Goal: Task Accomplishment & Management: Manage account settings

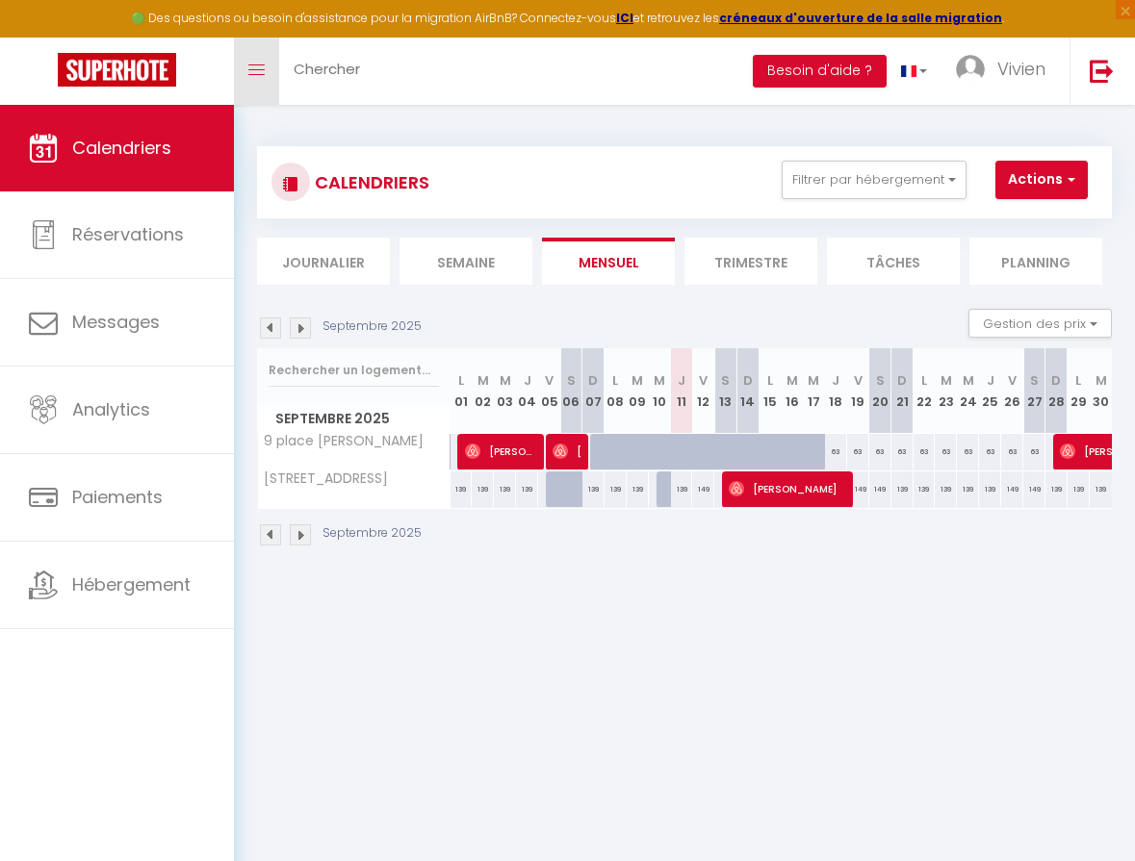
click at [257, 67] on icon "Toggle menubar" at bounding box center [256, 70] width 16 height 12
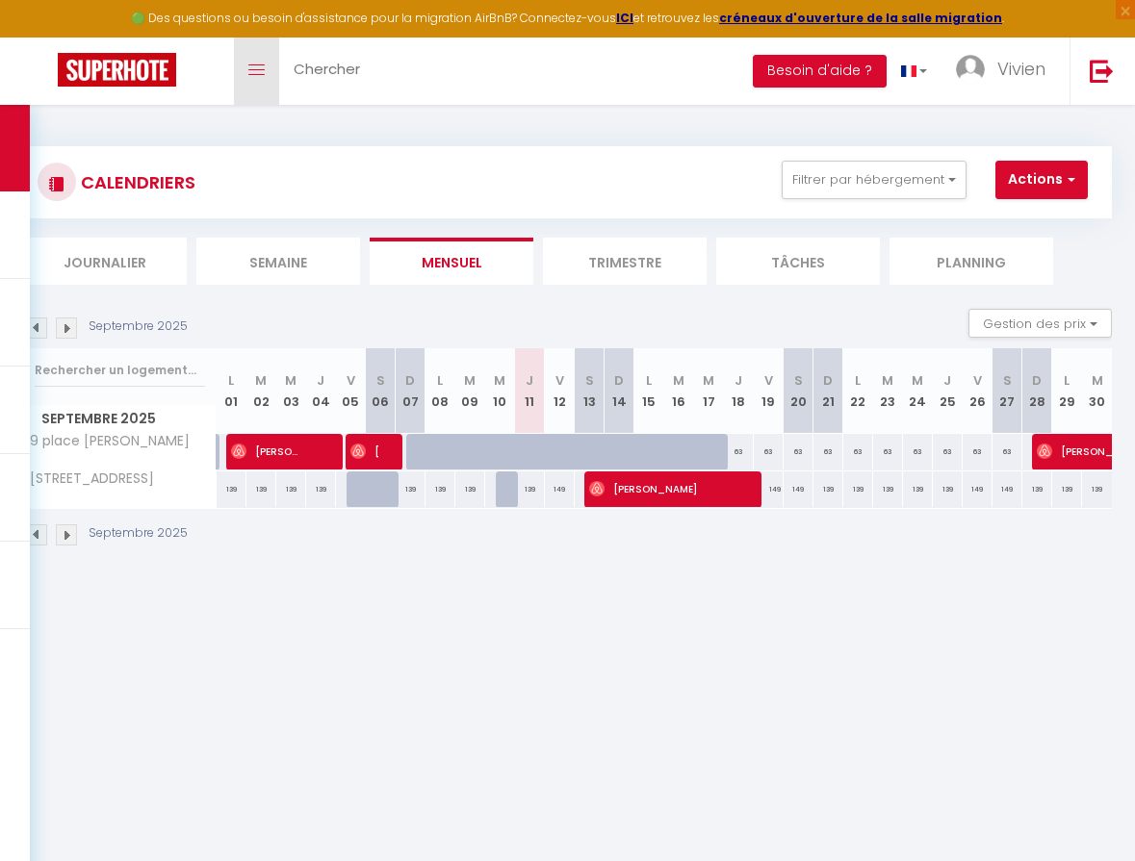
click at [257, 69] on span at bounding box center [256, 70] width 16 height 2
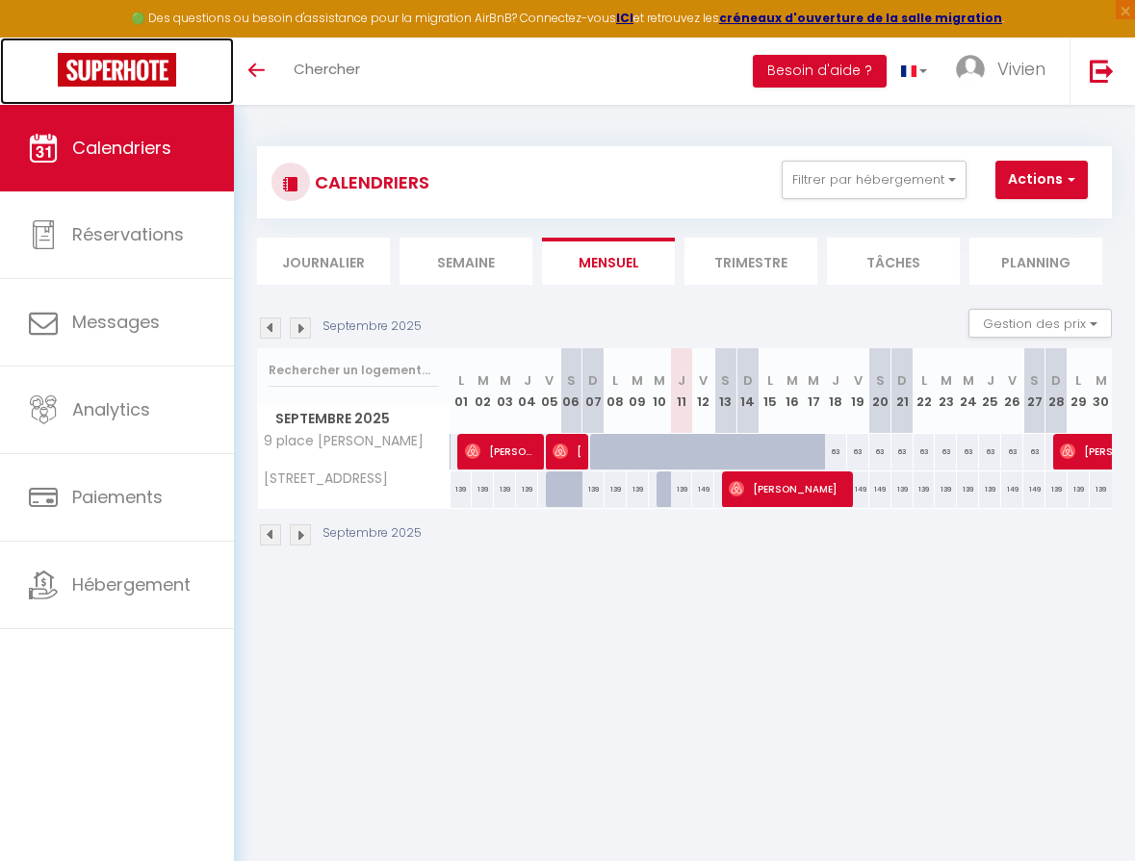
click at [141, 67] on img at bounding box center [117, 70] width 118 height 34
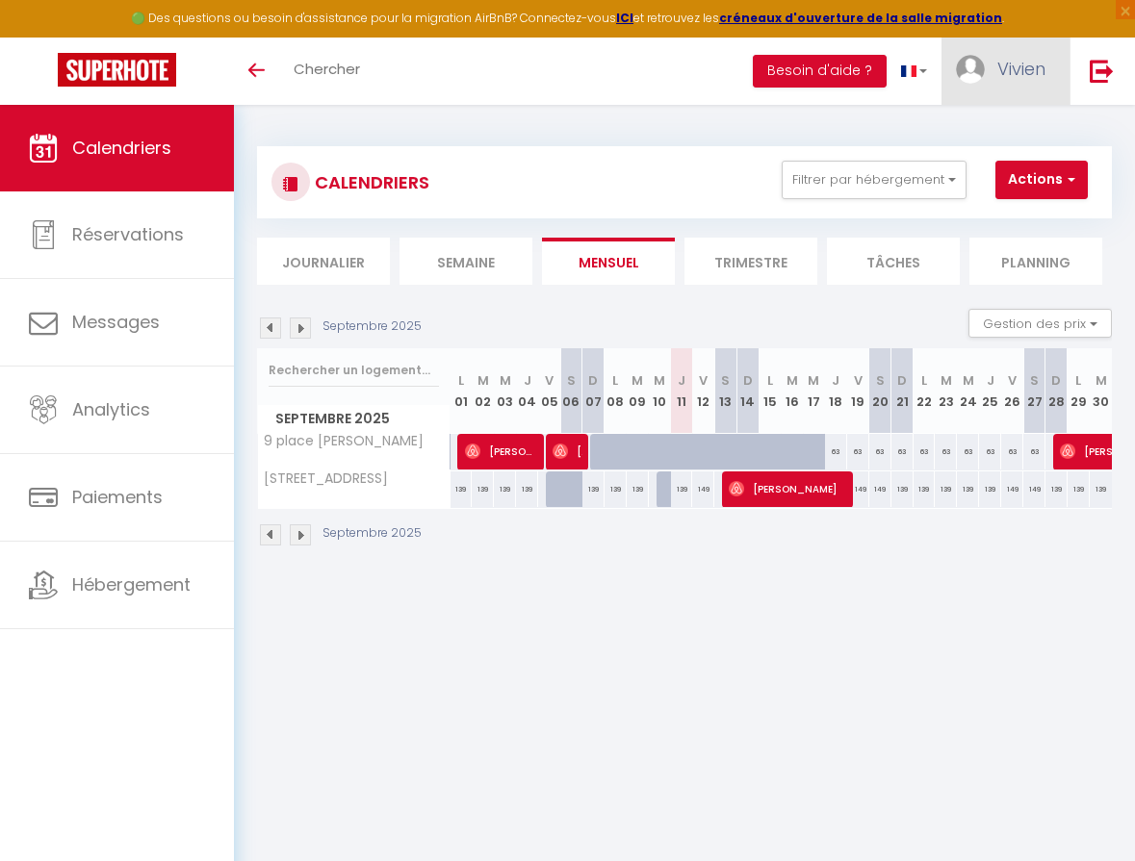
click at [1035, 77] on span "Vivien" at bounding box center [1021, 69] width 48 height 24
click at [1114, 71] on link at bounding box center [1101, 71] width 64 height 67
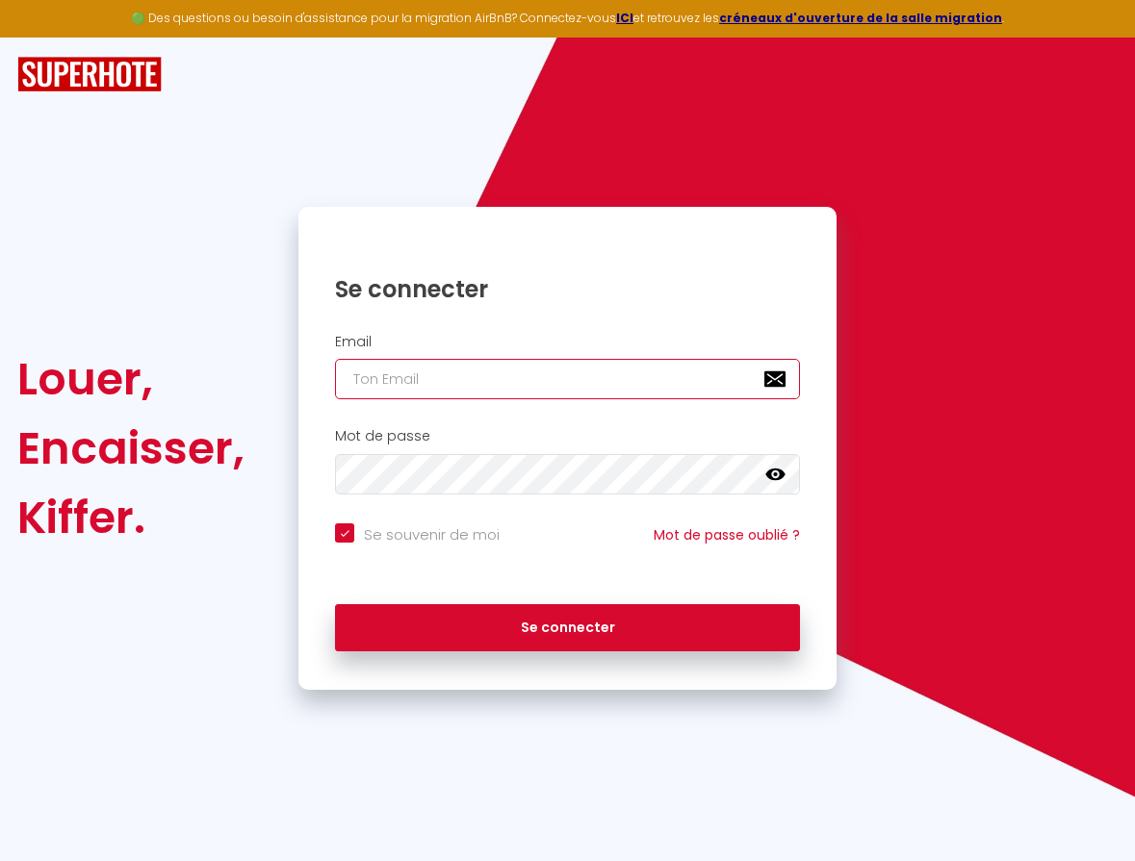
click at [390, 372] on input "email" at bounding box center [567, 379] width 465 height 40
type input "[EMAIL_ADDRESS][DOMAIN_NAME]"
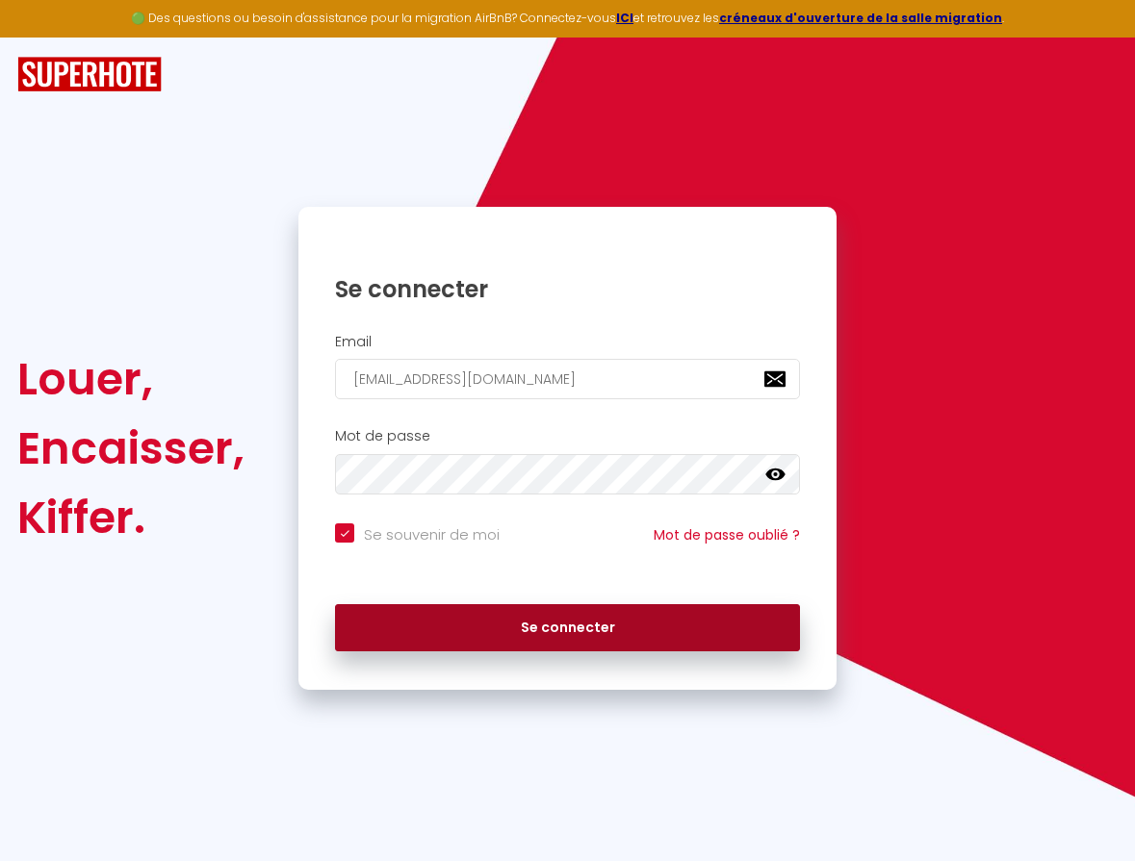
click at [570, 616] on button "Se connecter" at bounding box center [567, 628] width 465 height 48
checkbox input "true"
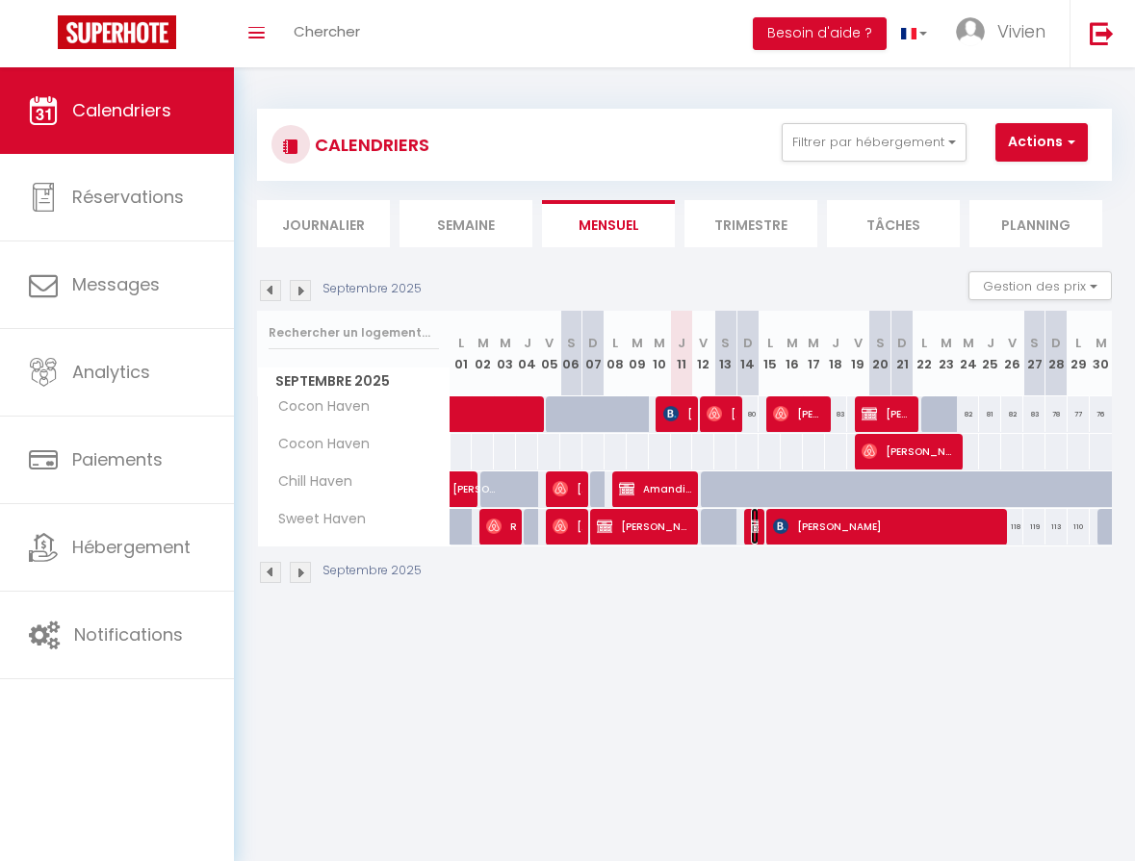
click at [756, 529] on img at bounding box center [758, 526] width 15 height 15
select select "OK"
select select "KO"
select select "0"
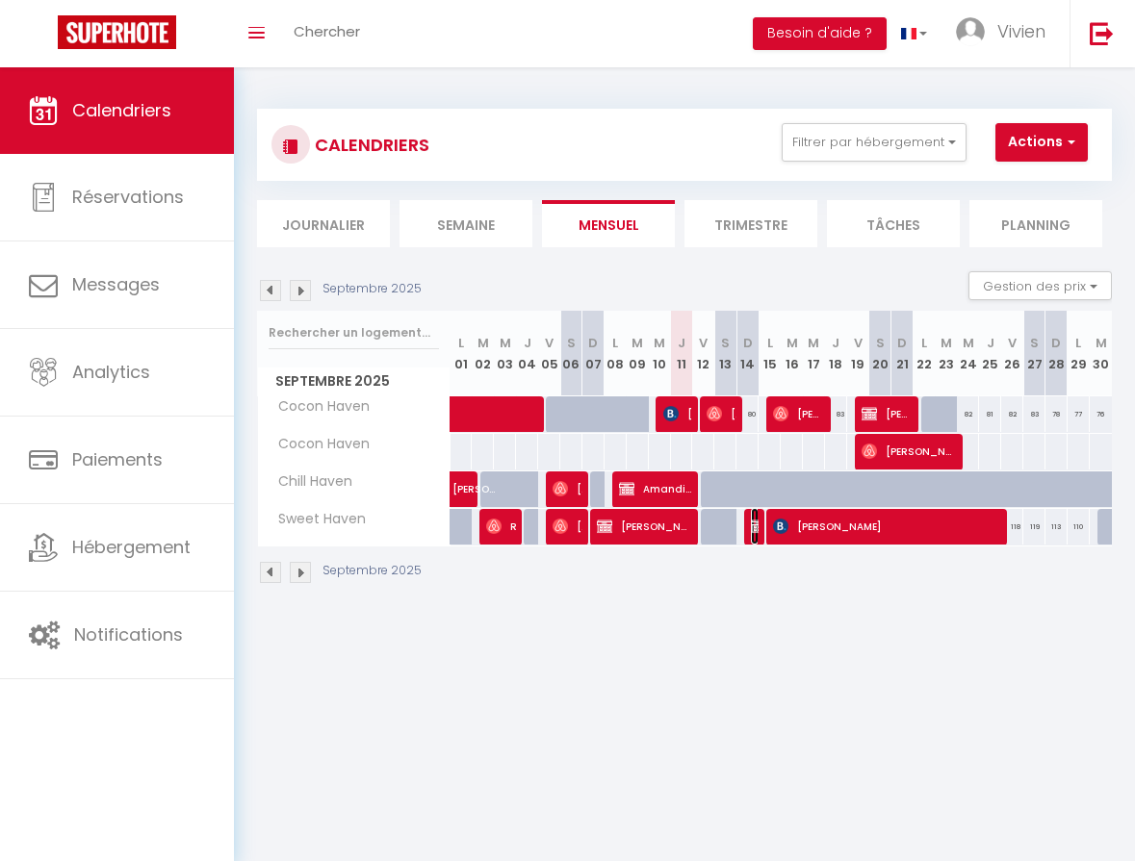
select select "1"
select select
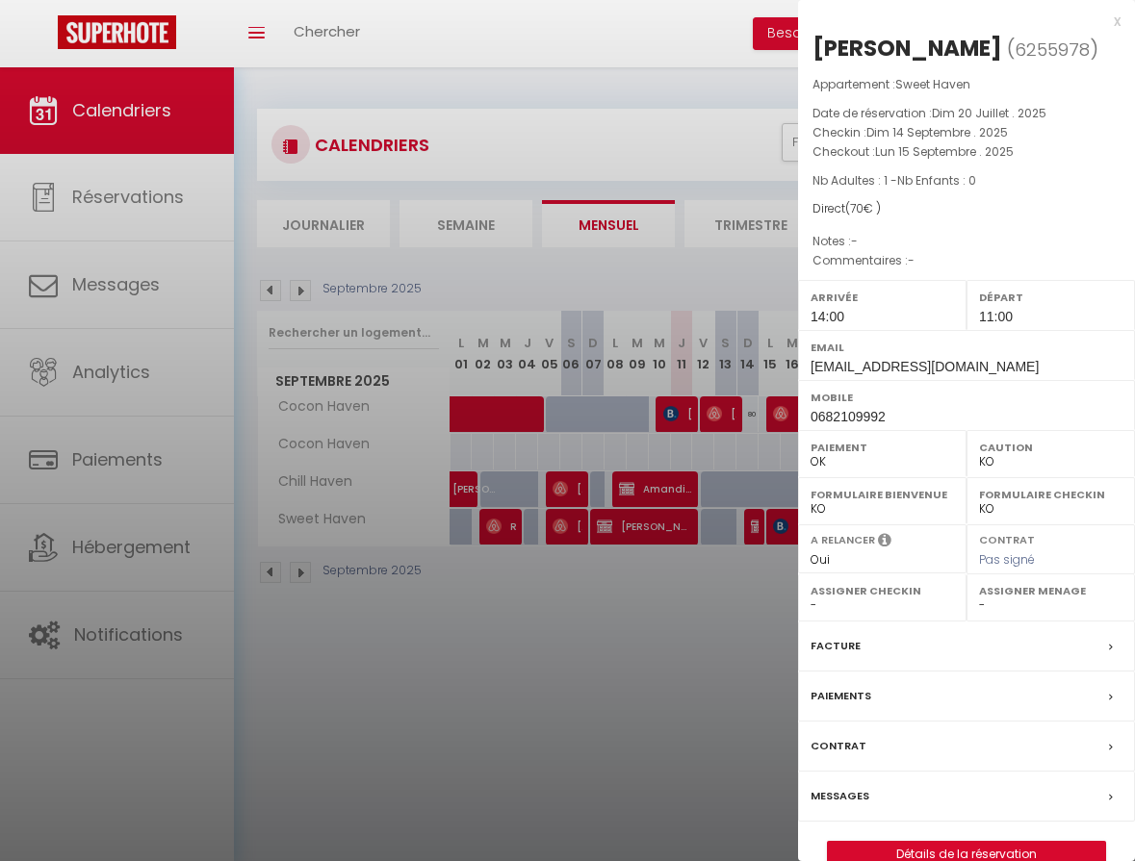
click at [740, 530] on div at bounding box center [567, 430] width 1135 height 861
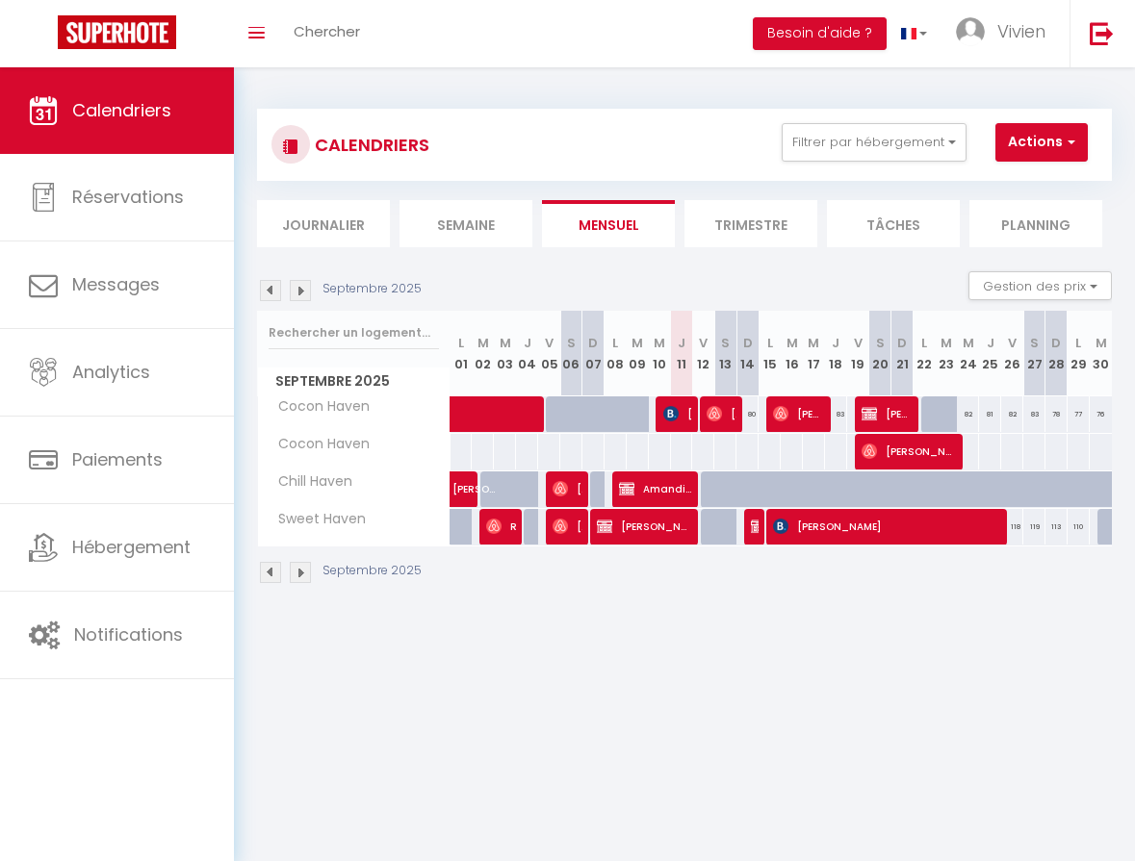
click at [731, 530] on div at bounding box center [734, 538] width 22 height 37
type input "119"
type input "[DATE]"
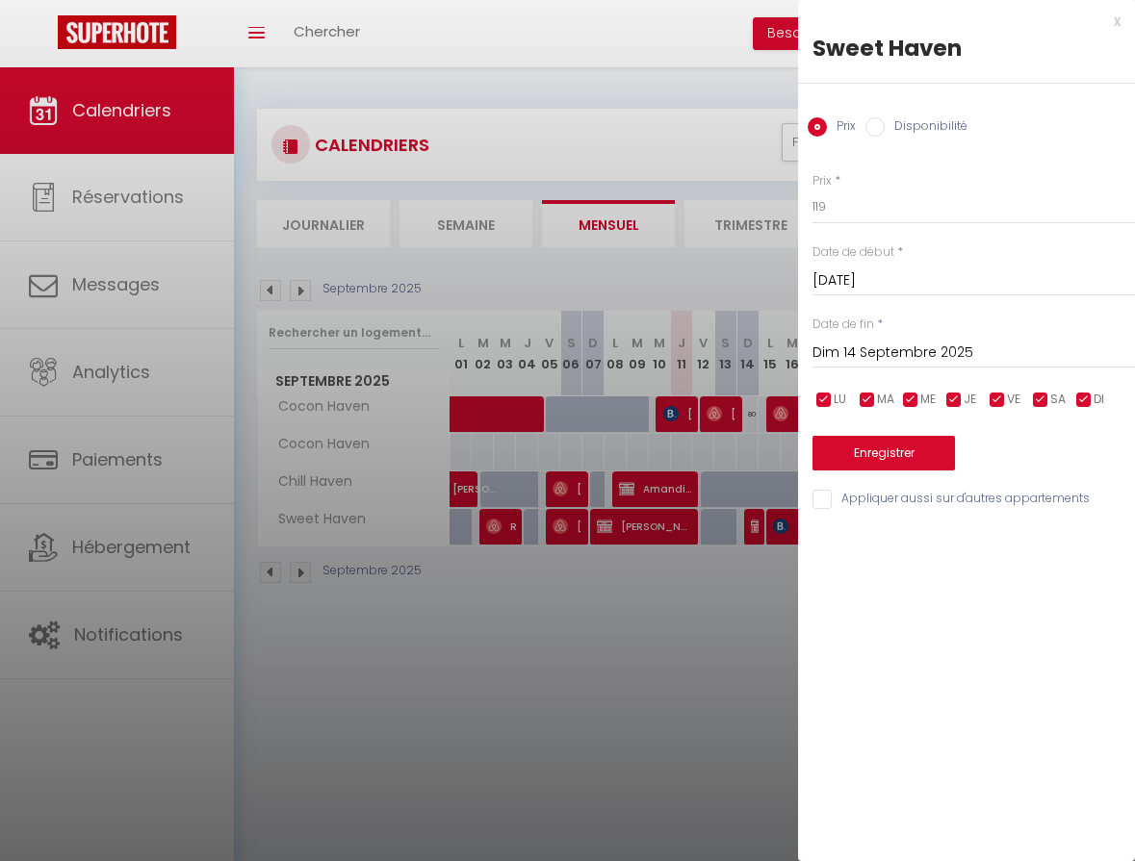
click at [978, 349] on input "Dim 14 Septembre 2025" at bounding box center [973, 353] width 322 height 25
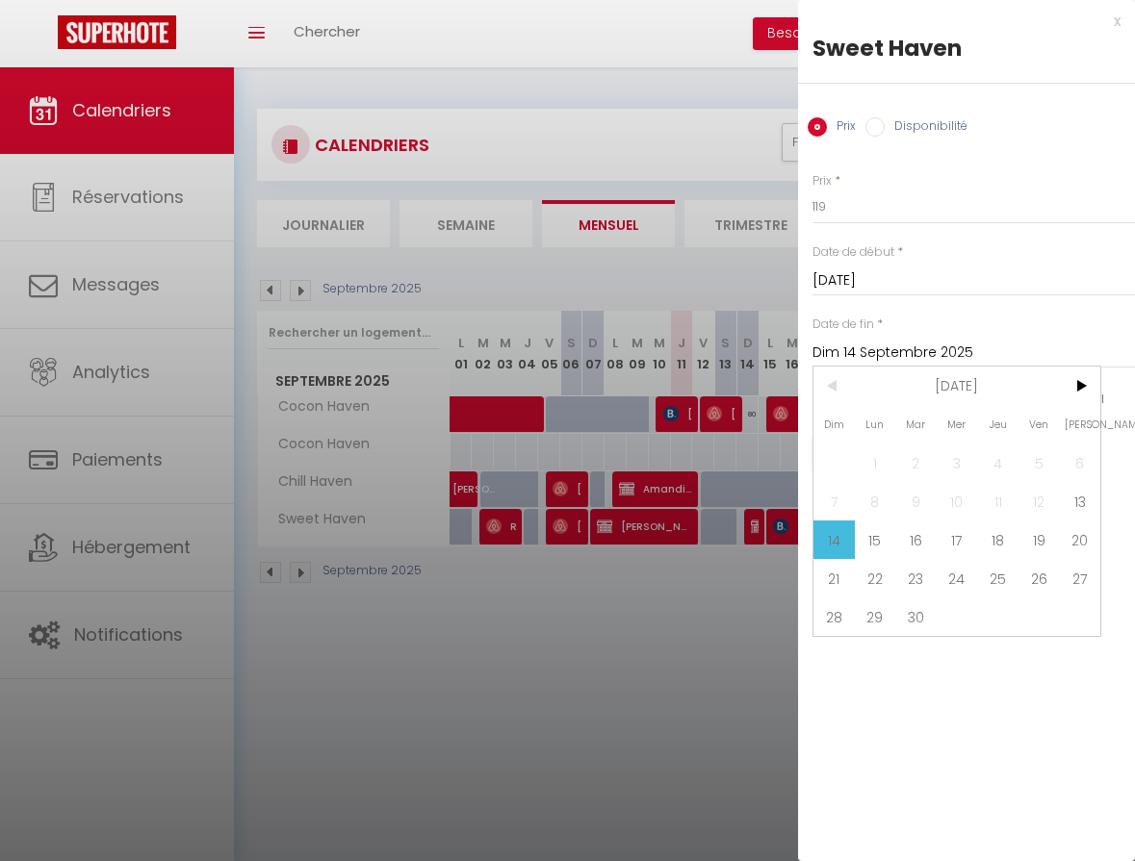
click at [978, 349] on input "Dim 14 Septembre 2025" at bounding box center [973, 353] width 322 height 25
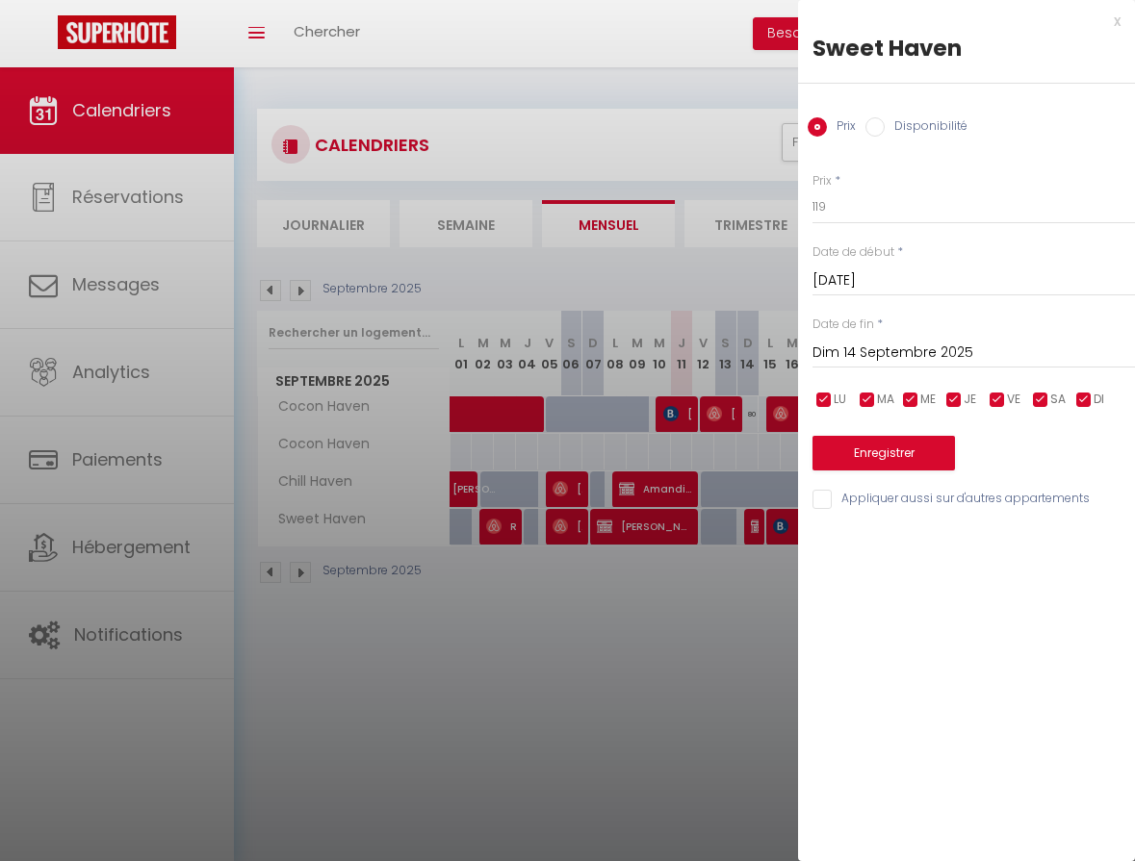
click at [978, 349] on input "Dim 14 Septembre 2025" at bounding box center [973, 353] width 322 height 25
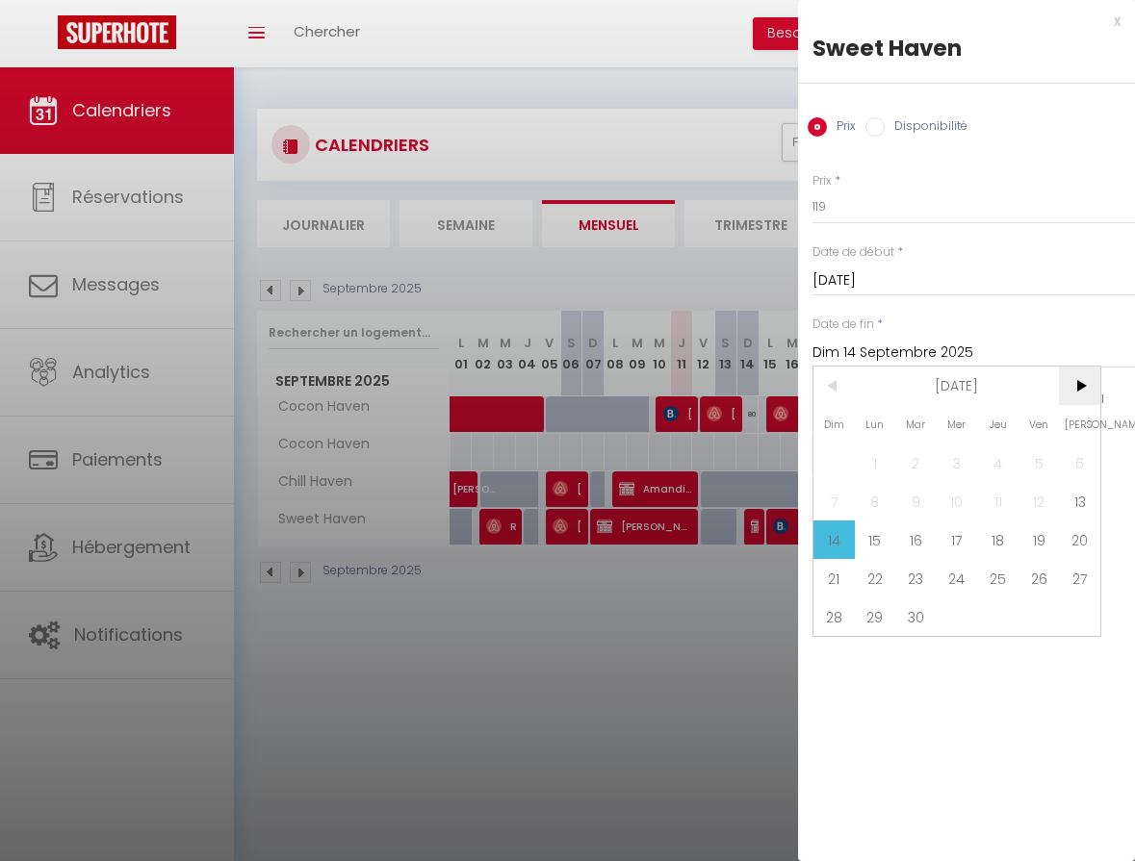
click at [1081, 391] on span ">" at bounding box center [1079, 386] width 41 height 38
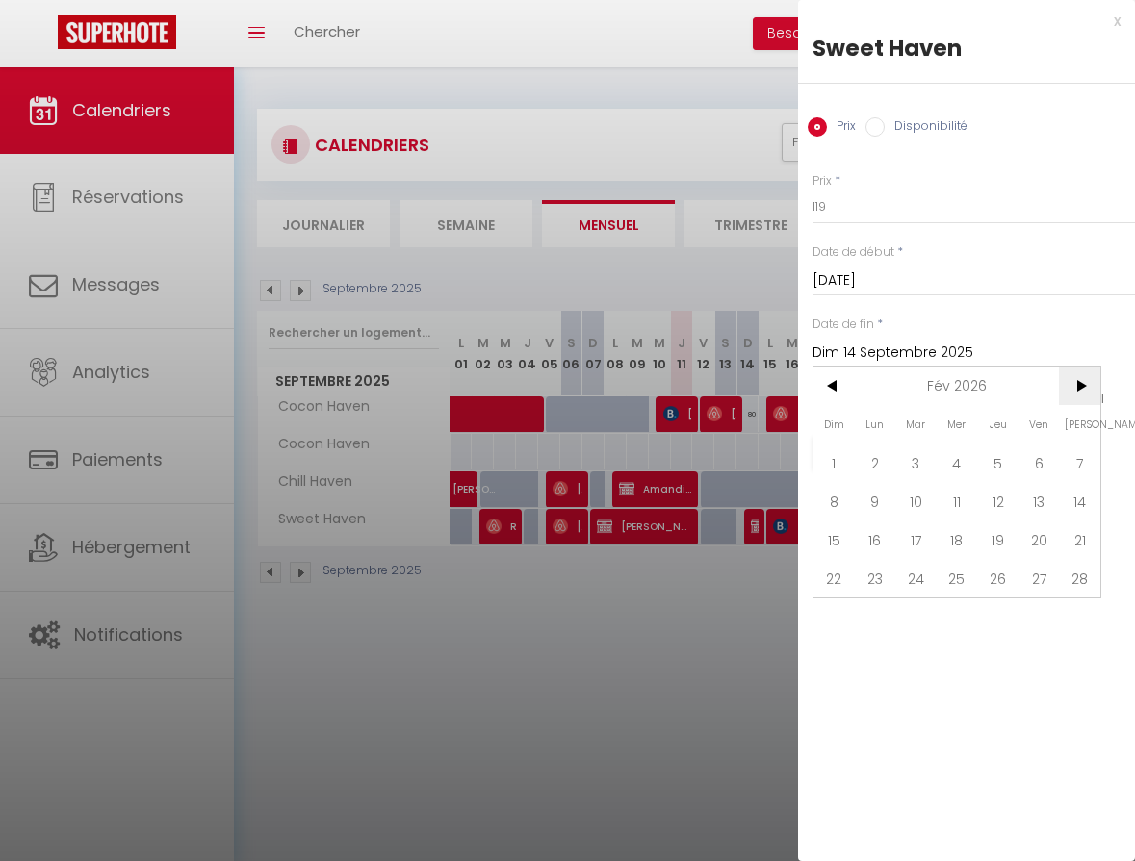
click at [1081, 391] on span ">" at bounding box center [1079, 386] width 41 height 38
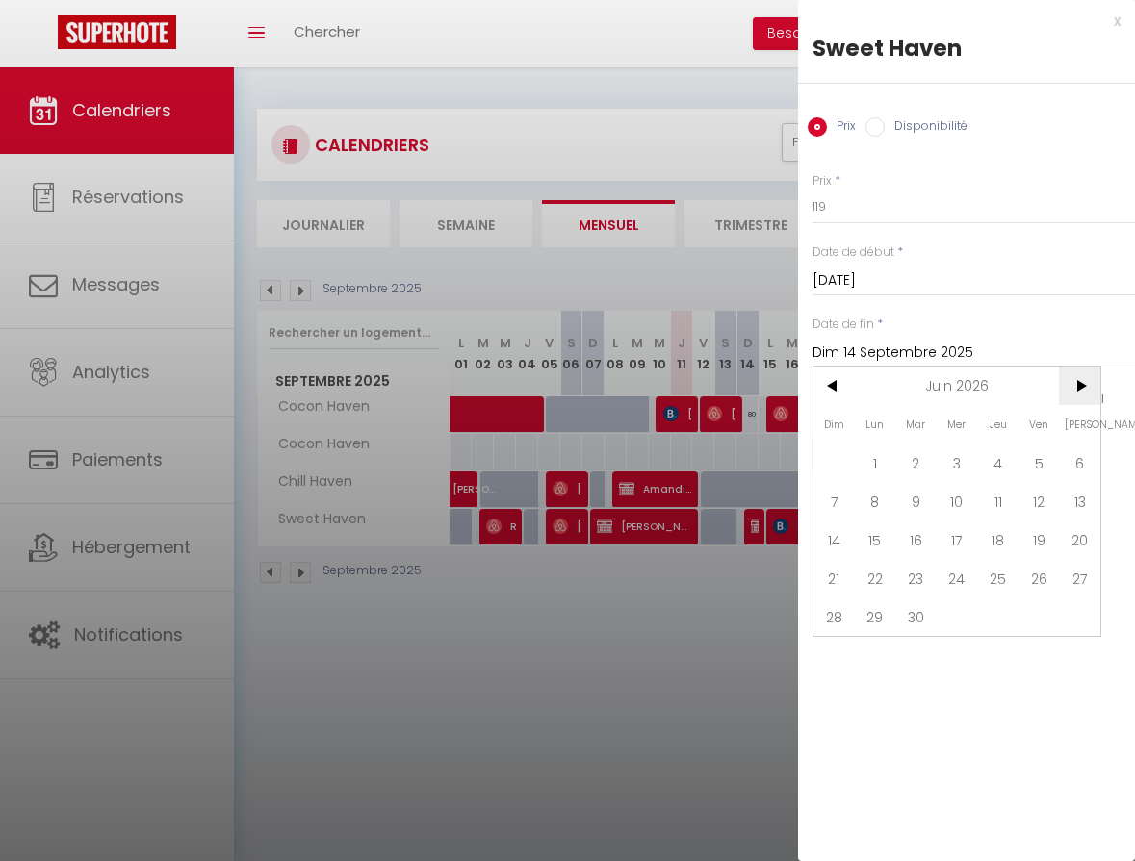
click at [1081, 391] on span ">" at bounding box center [1079, 386] width 41 height 38
click at [857, 657] on span "31" at bounding box center [875, 655] width 41 height 38
type input "Lun 31 Août 2026"
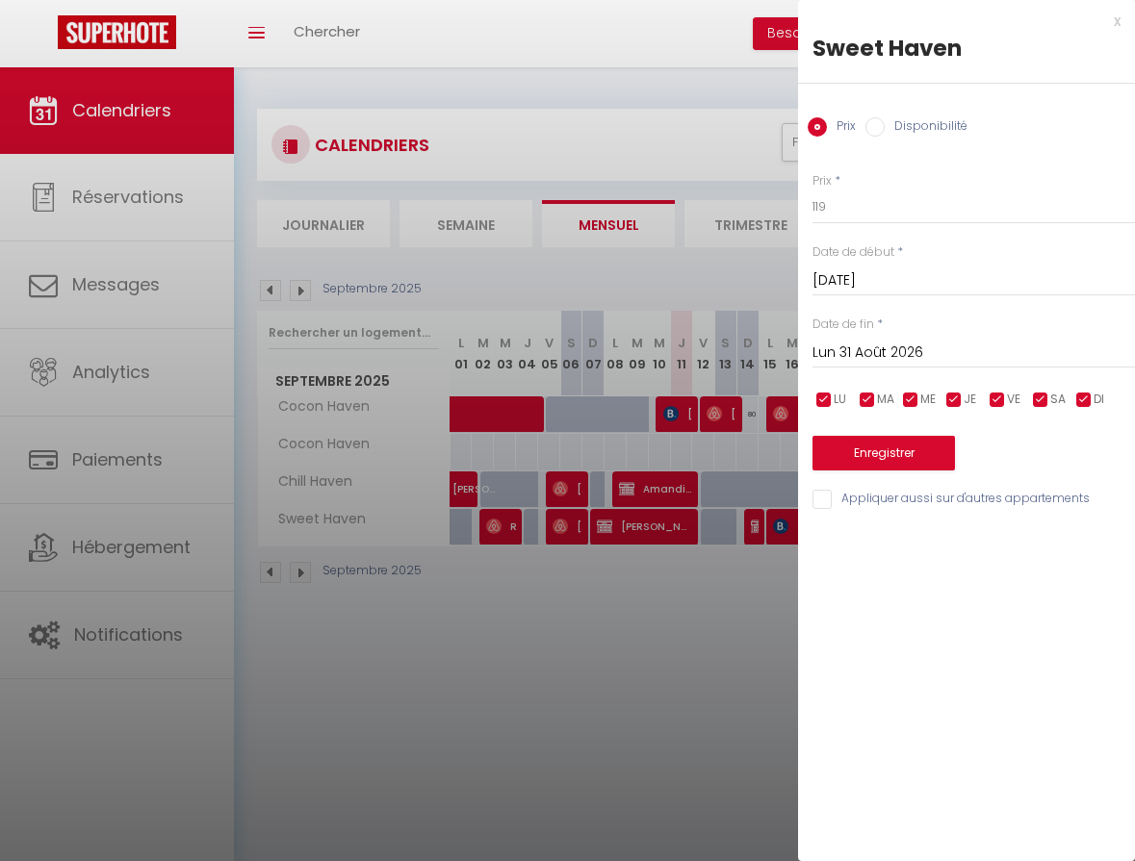
click at [873, 124] on input "Disponibilité" at bounding box center [874, 126] width 19 height 19
radio input "true"
radio input "false"
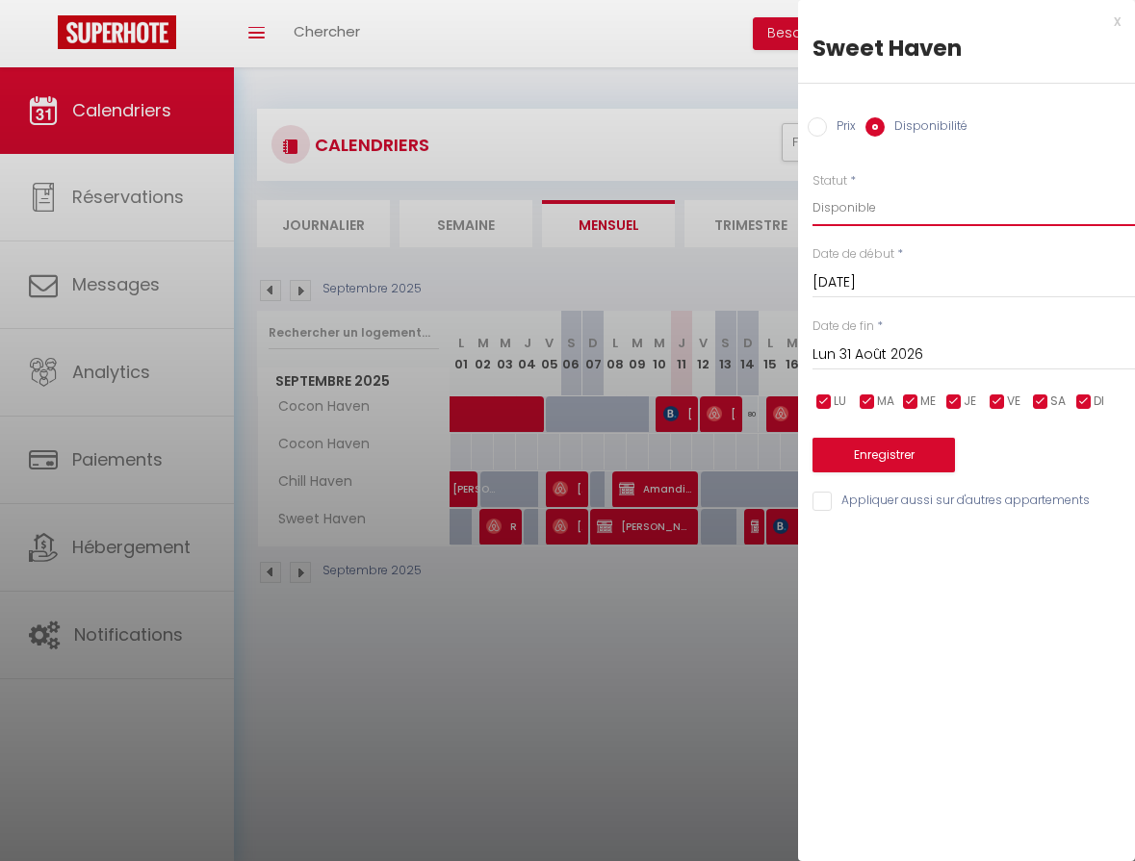
click at [860, 209] on select "Disponible Indisponible" at bounding box center [973, 208] width 322 height 37
select select "0"
click at [812, 190] on select "Disponible Indisponible" at bounding box center [973, 208] width 322 height 37
click at [828, 503] on input "Appliquer aussi sur d'autres appartements" at bounding box center [973, 501] width 322 height 19
click at [821, 503] on input "Appliquer aussi sur d'autres appartements" at bounding box center [973, 501] width 322 height 19
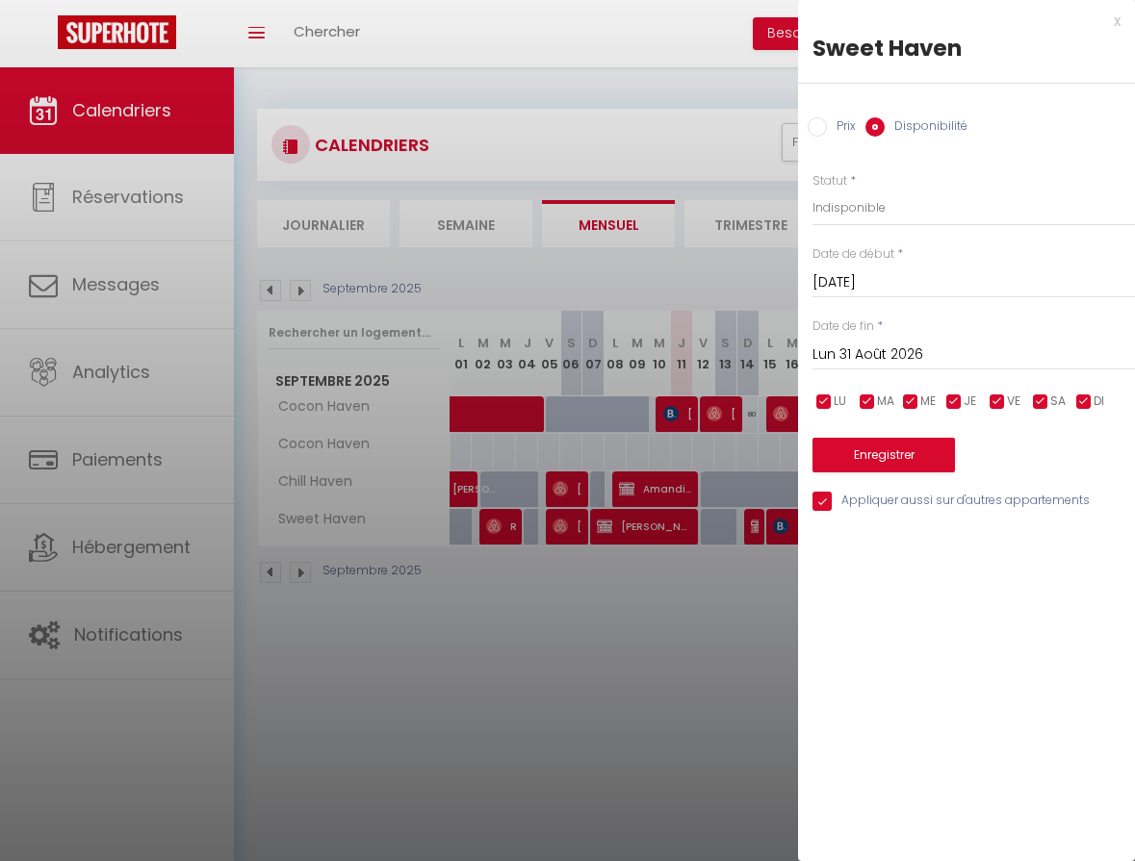
checkbox input "false"
click at [889, 453] on button "Enregistrer" at bounding box center [883, 455] width 142 height 35
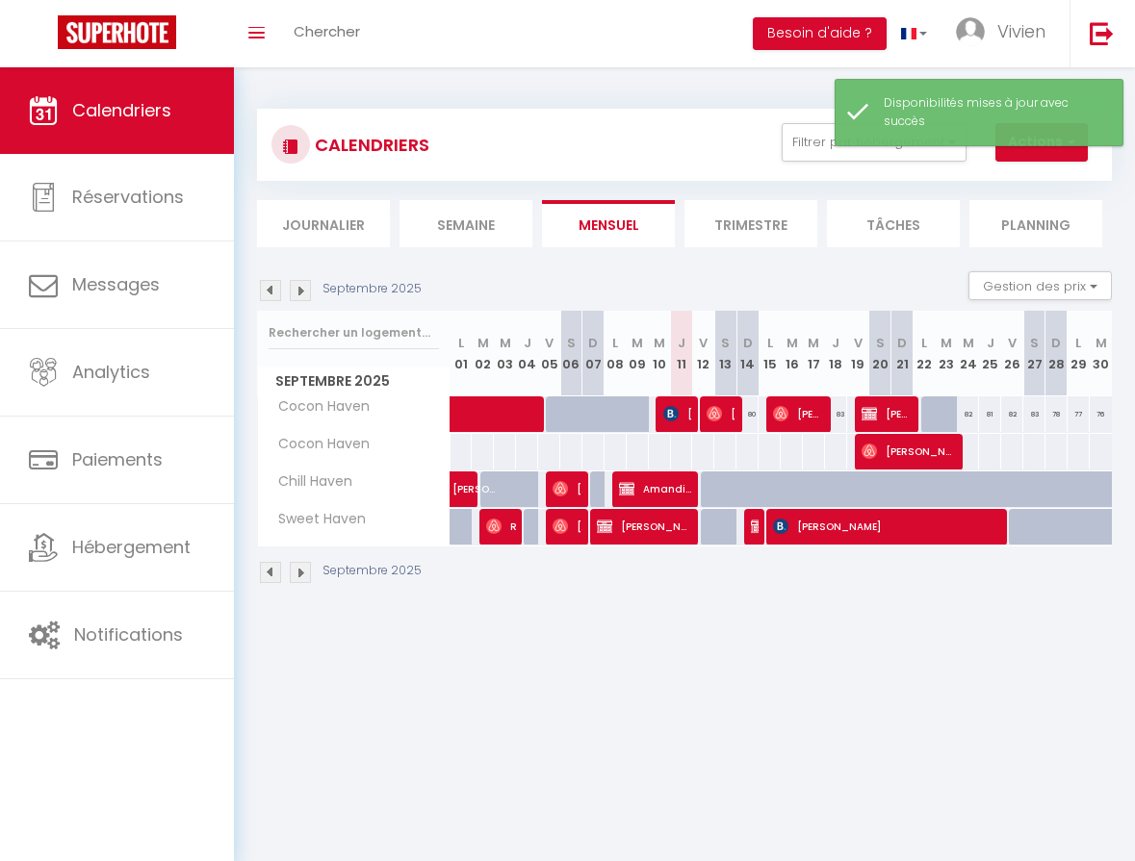
click at [293, 574] on img at bounding box center [300, 572] width 21 height 21
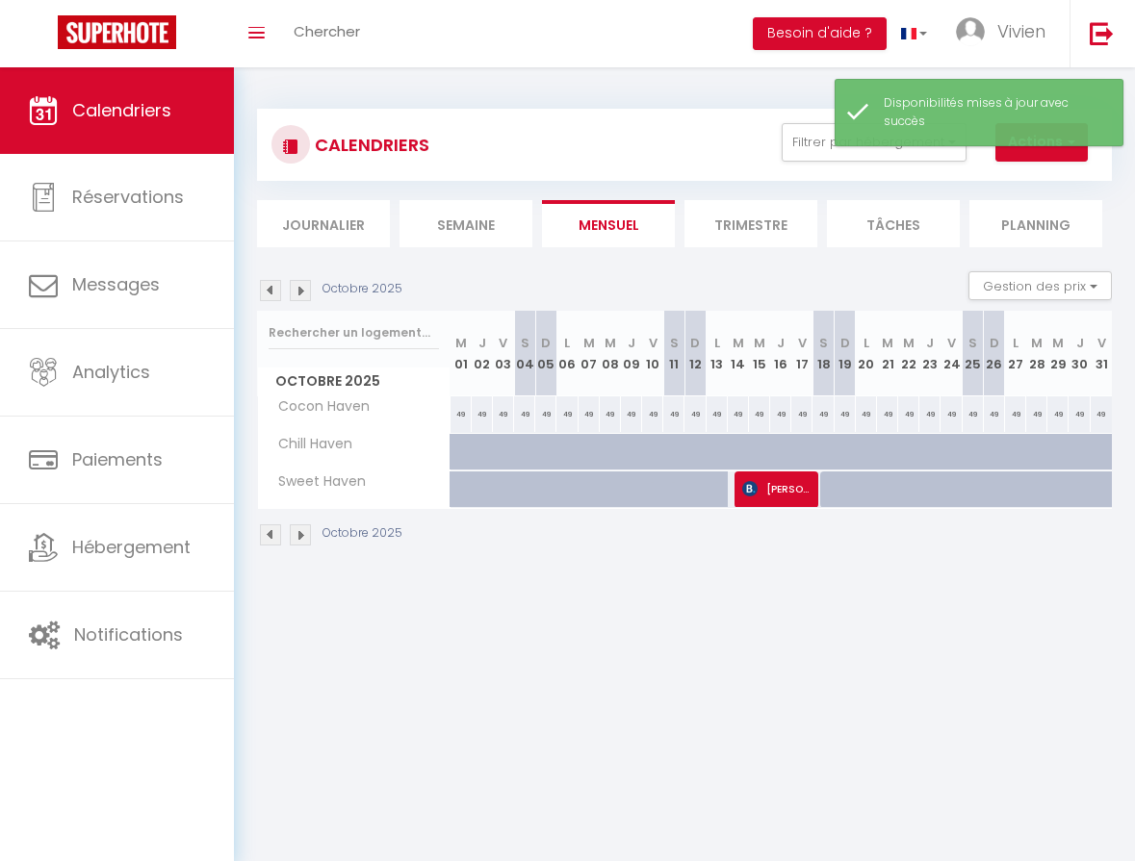
click at [268, 535] on img at bounding box center [270, 535] width 21 height 21
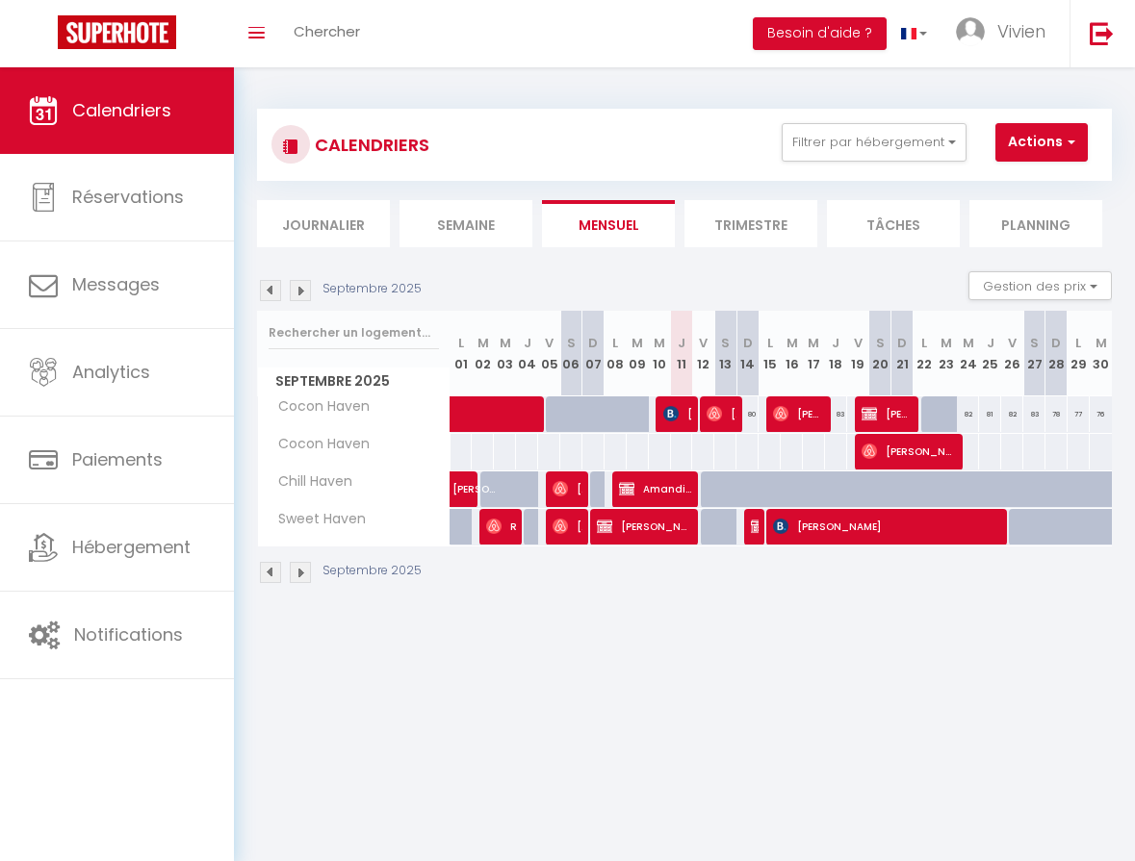
click at [295, 575] on img at bounding box center [300, 572] width 21 height 21
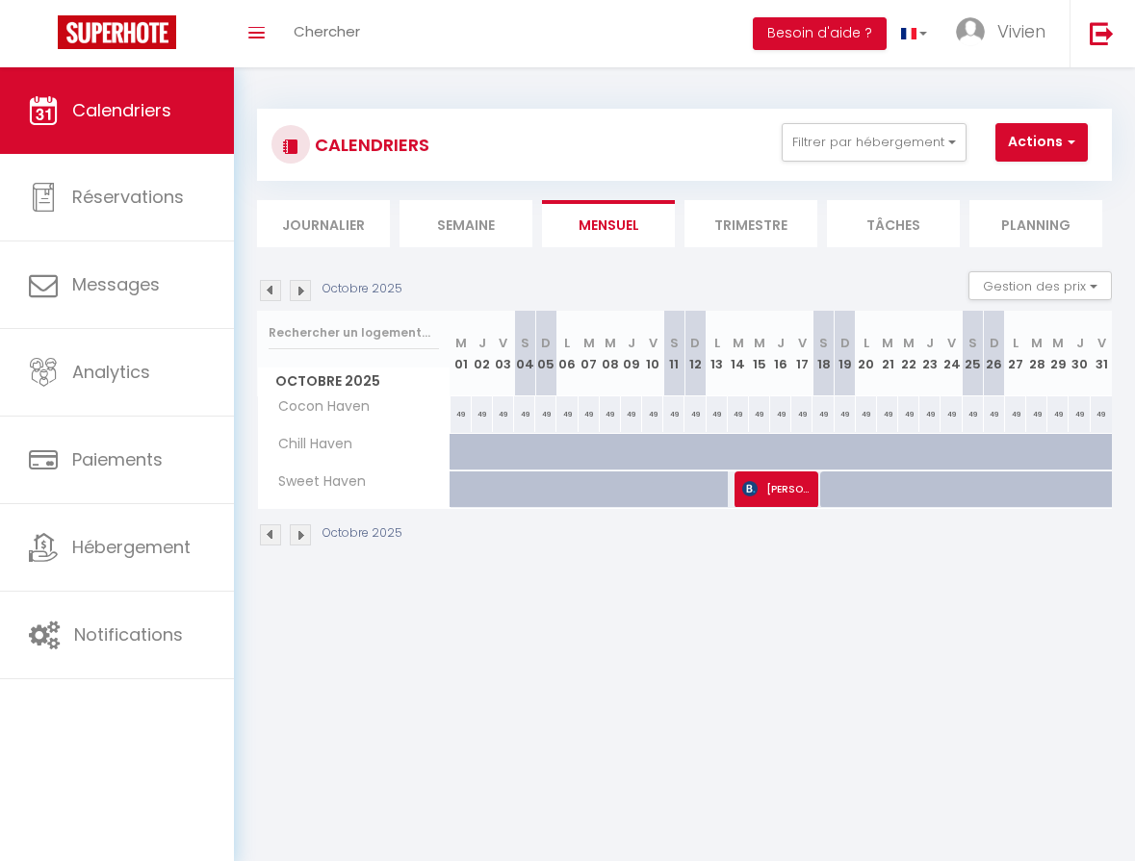
click at [301, 540] on img at bounding box center [300, 535] width 21 height 21
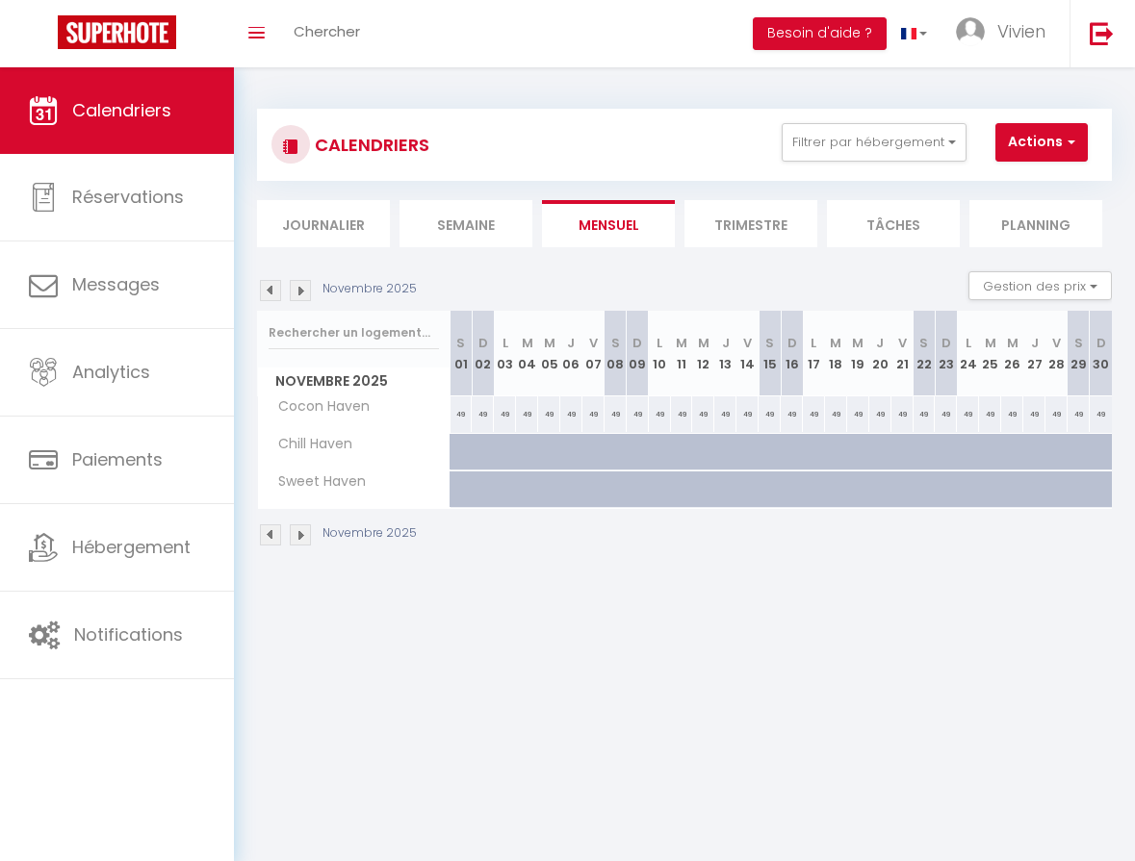
click at [301, 540] on img at bounding box center [300, 535] width 21 height 21
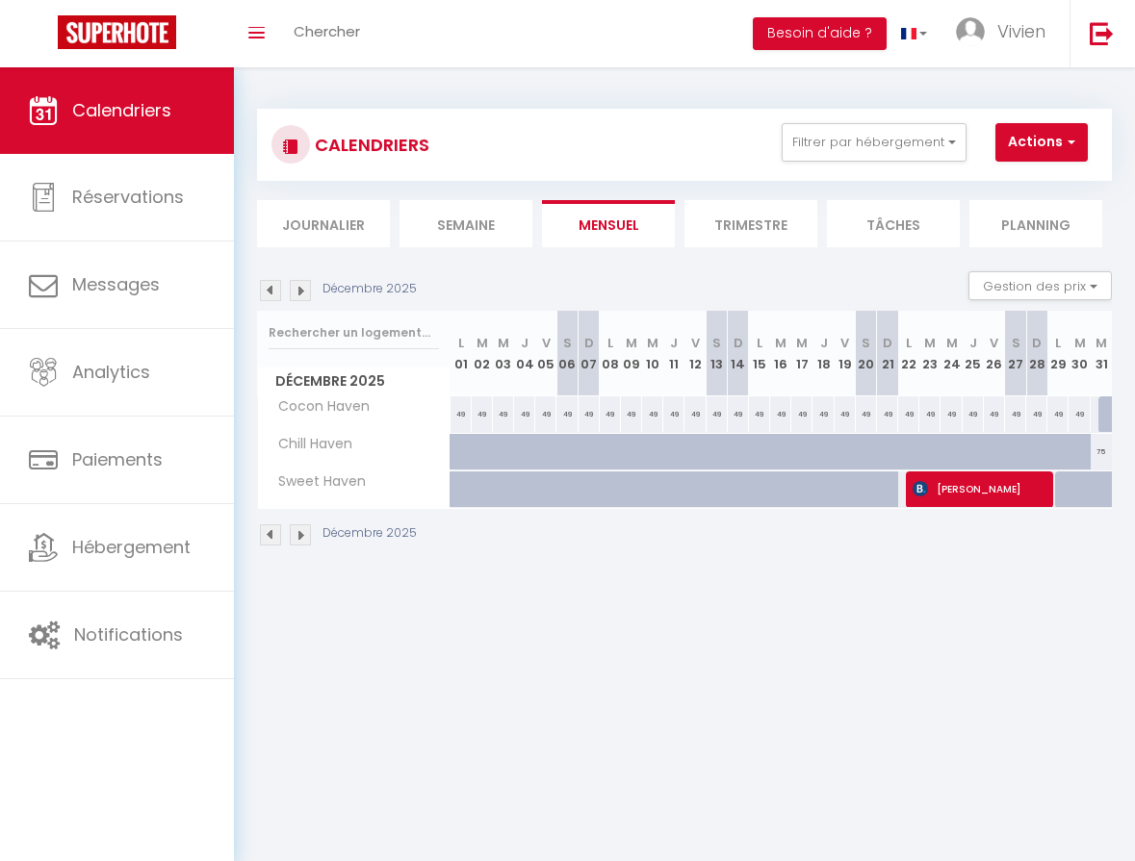
click at [301, 540] on img at bounding box center [300, 535] width 21 height 21
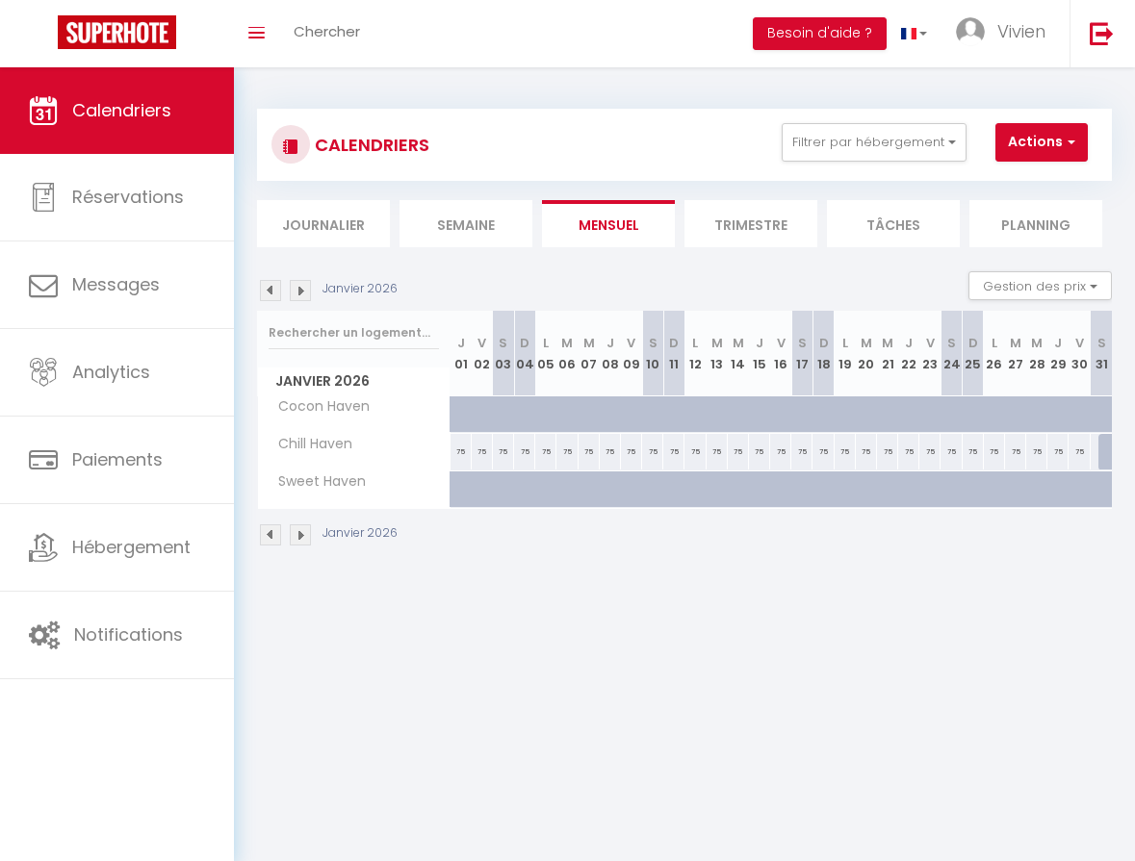
click at [301, 540] on img at bounding box center [300, 535] width 21 height 21
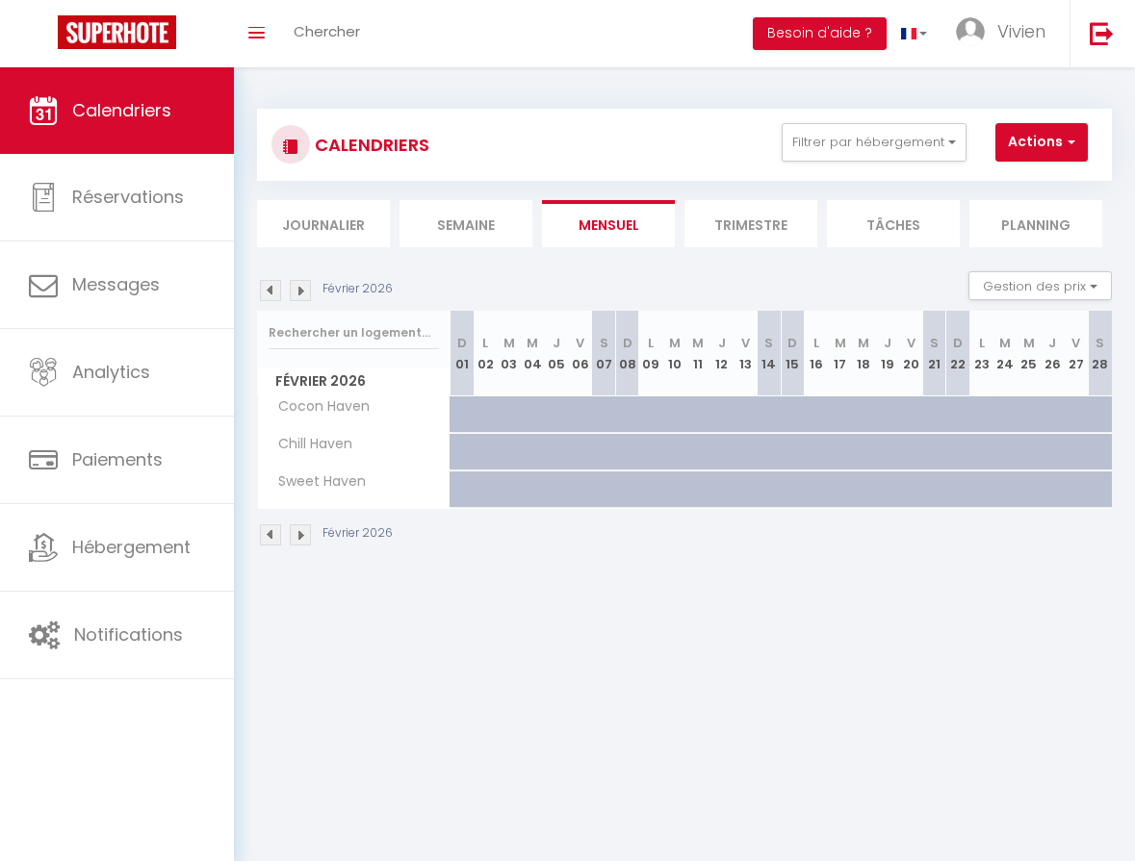
click at [269, 538] on img at bounding box center [270, 535] width 21 height 21
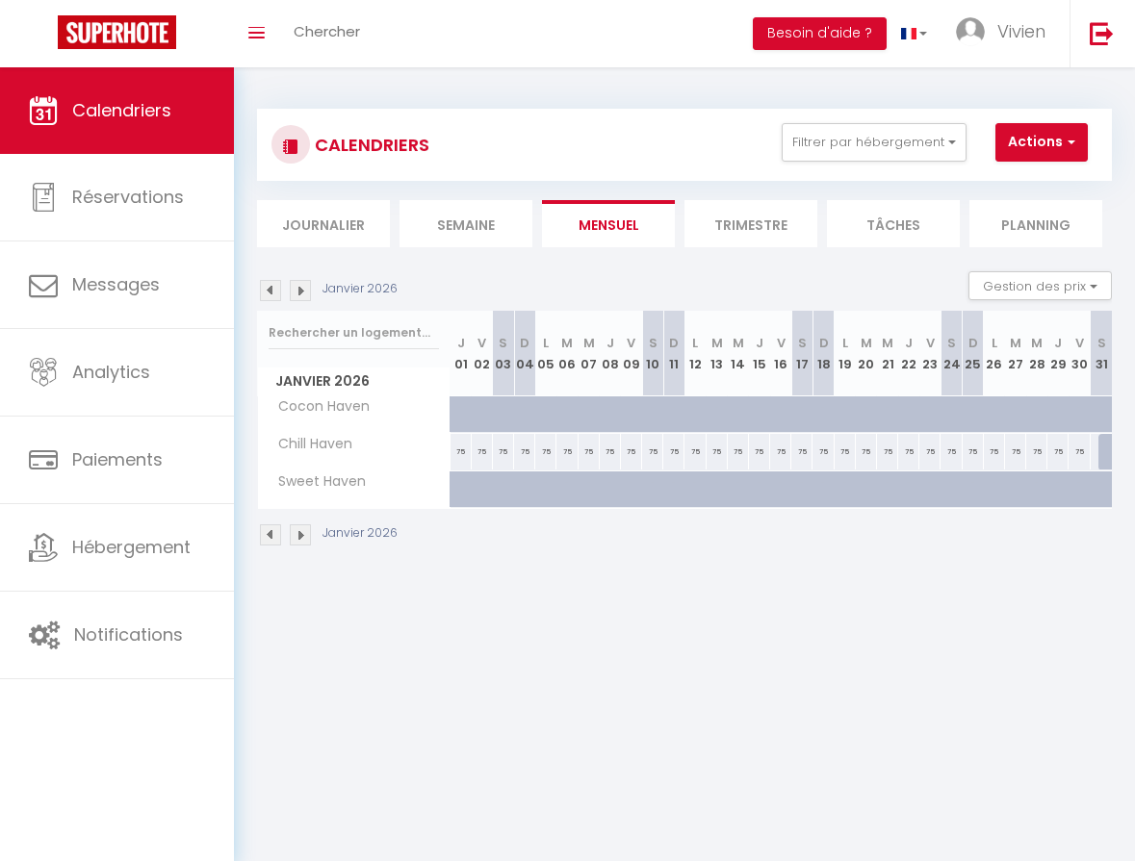
click at [269, 538] on img at bounding box center [270, 535] width 21 height 21
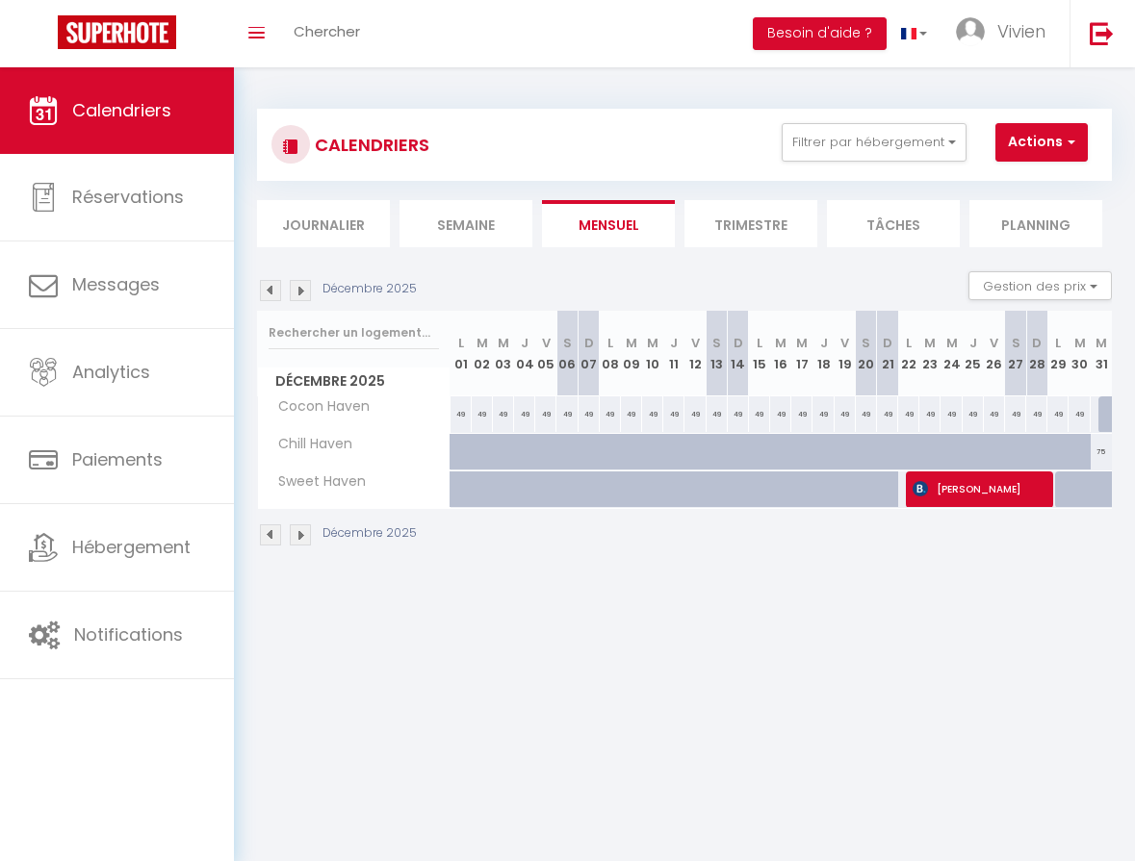
click at [1101, 456] on div "75" at bounding box center [1100, 452] width 21 height 36
select select "1"
type input "Mer 31 Décembre 2025"
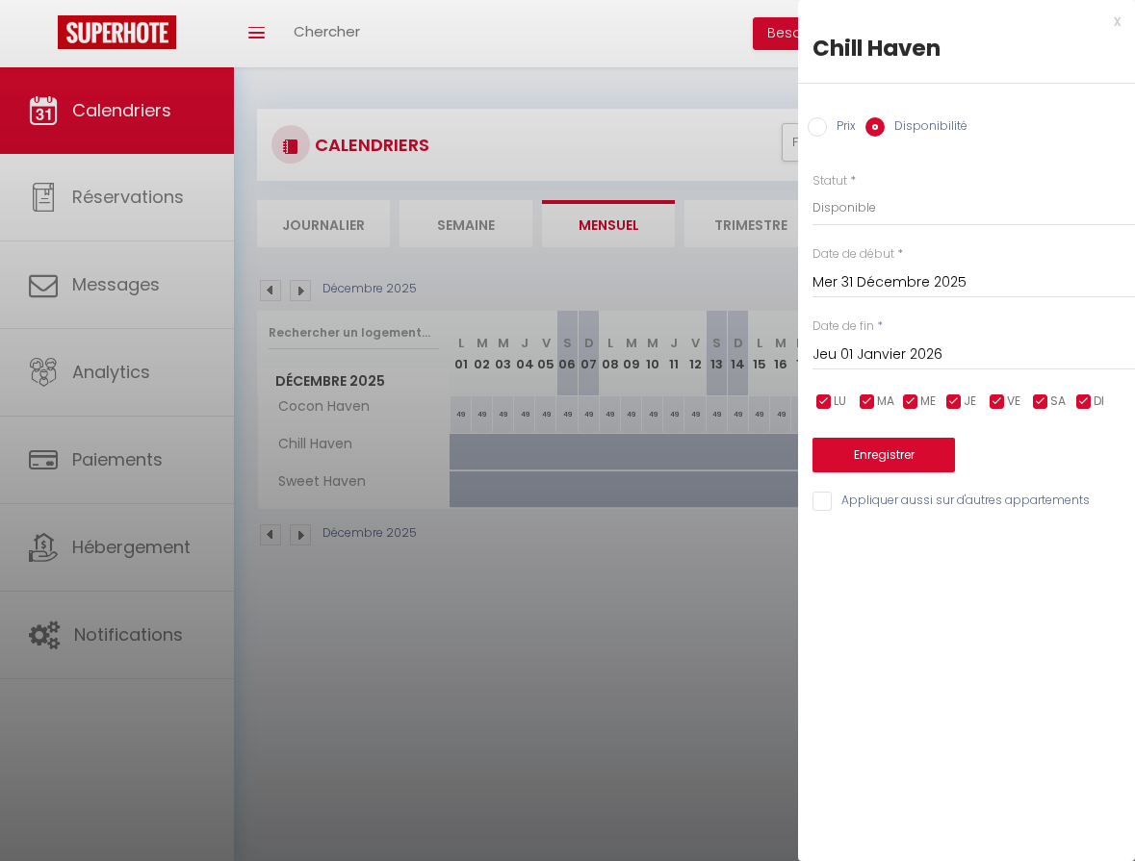
click at [916, 356] on input "Jeu 01 Janvier 2026" at bounding box center [973, 355] width 322 height 25
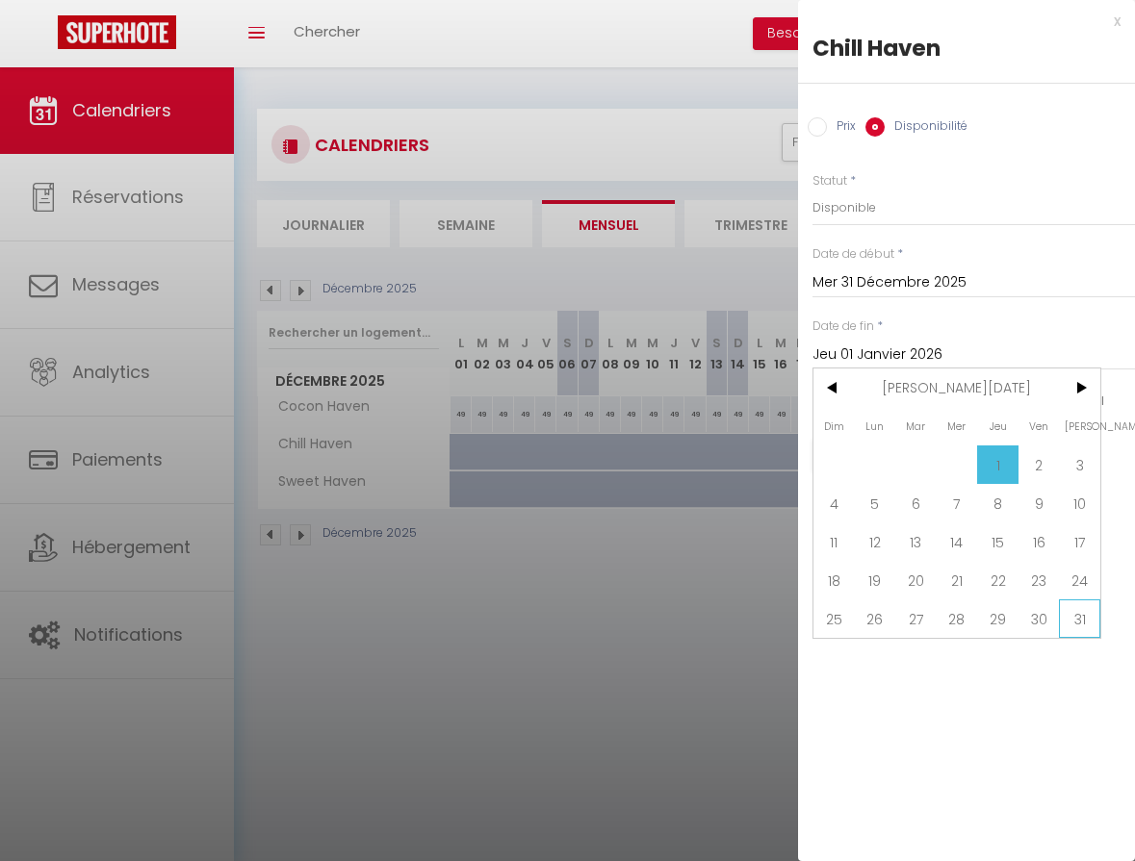
click at [1084, 617] on span "31" at bounding box center [1079, 619] width 41 height 38
type input "[DATE]"
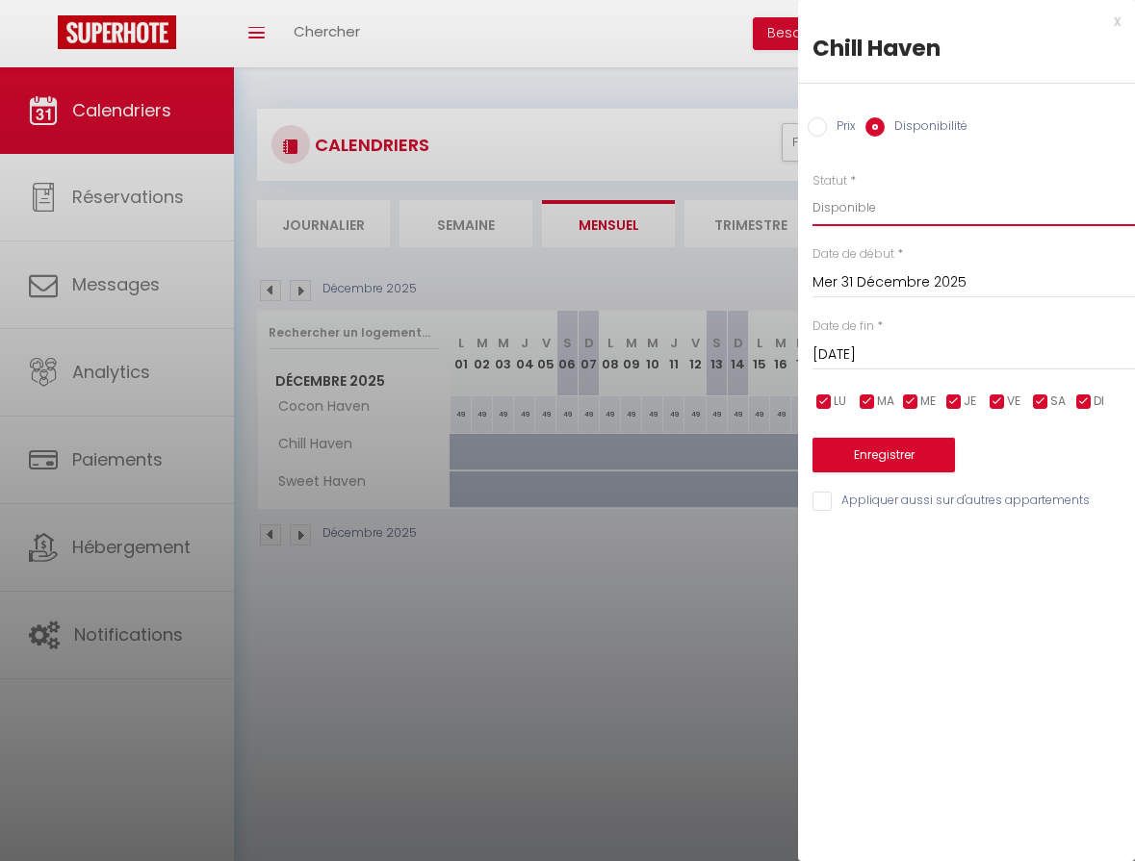
click at [872, 208] on select "Disponible Indisponible" at bounding box center [973, 208] width 322 height 37
select select "0"
click at [812, 190] on select "Disponible Indisponible" at bounding box center [973, 208] width 322 height 37
click at [892, 454] on button "Enregistrer" at bounding box center [883, 455] width 142 height 35
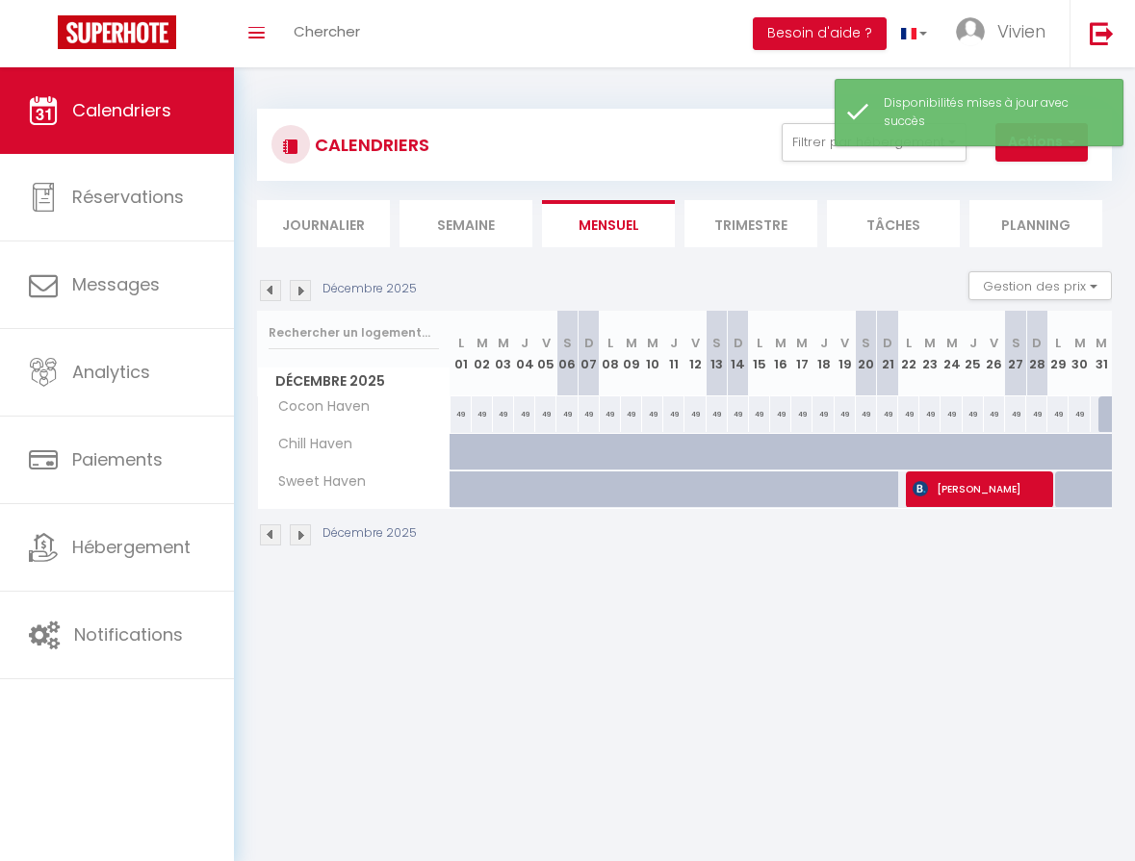
click at [298, 535] on img at bounding box center [300, 535] width 21 height 21
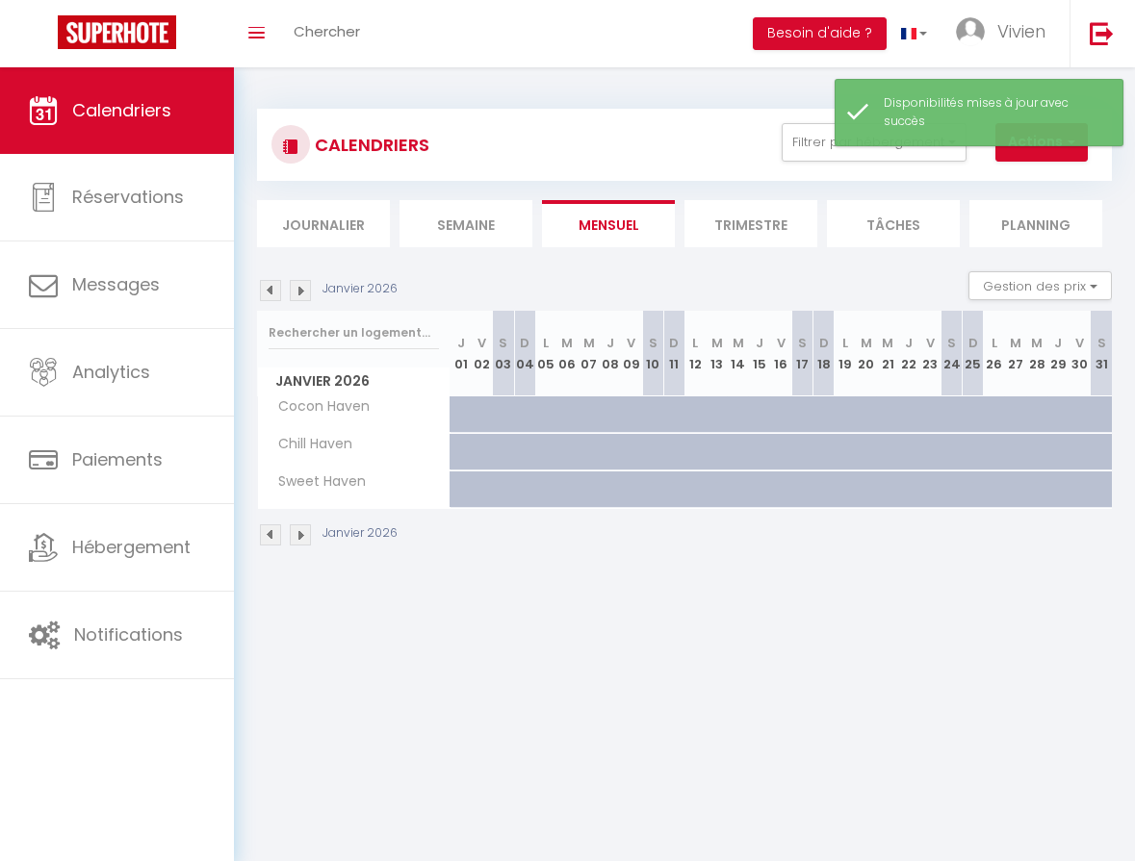
click at [298, 535] on img at bounding box center [300, 535] width 21 height 21
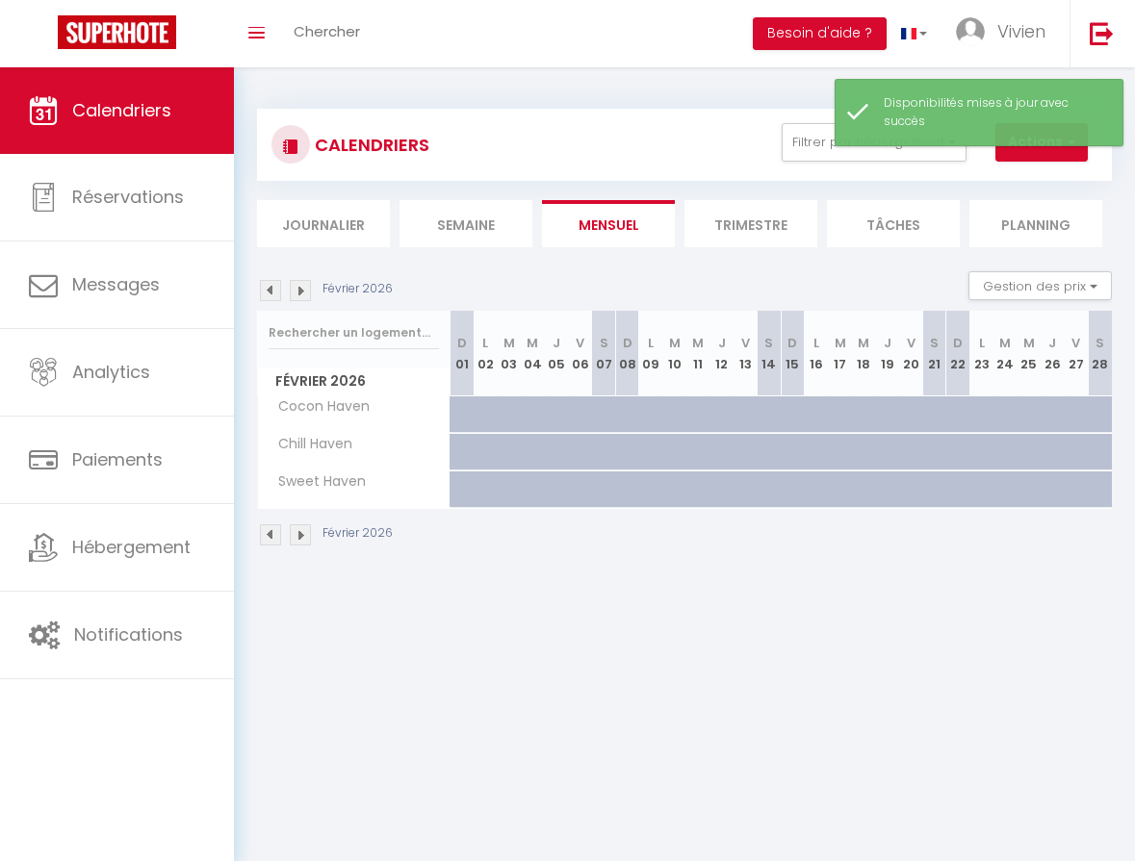
click at [298, 535] on img at bounding box center [300, 535] width 21 height 21
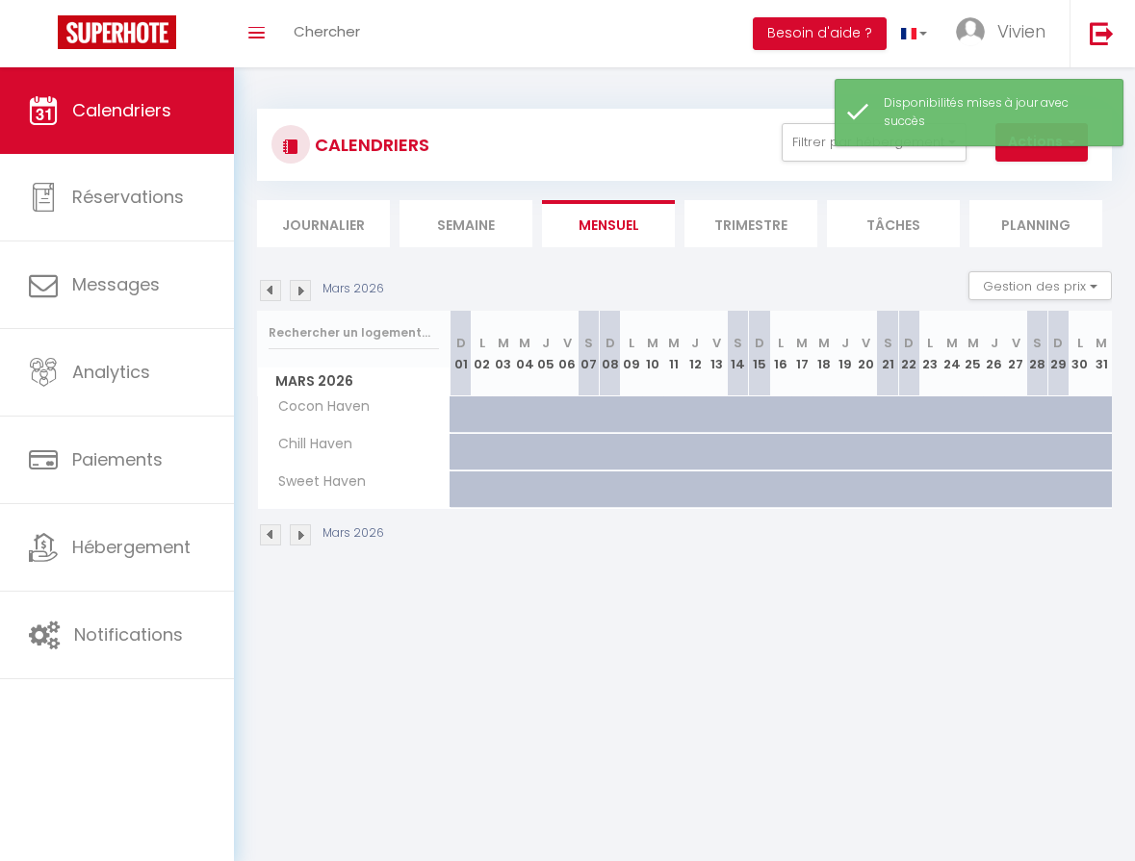
click at [298, 535] on img at bounding box center [300, 535] width 21 height 21
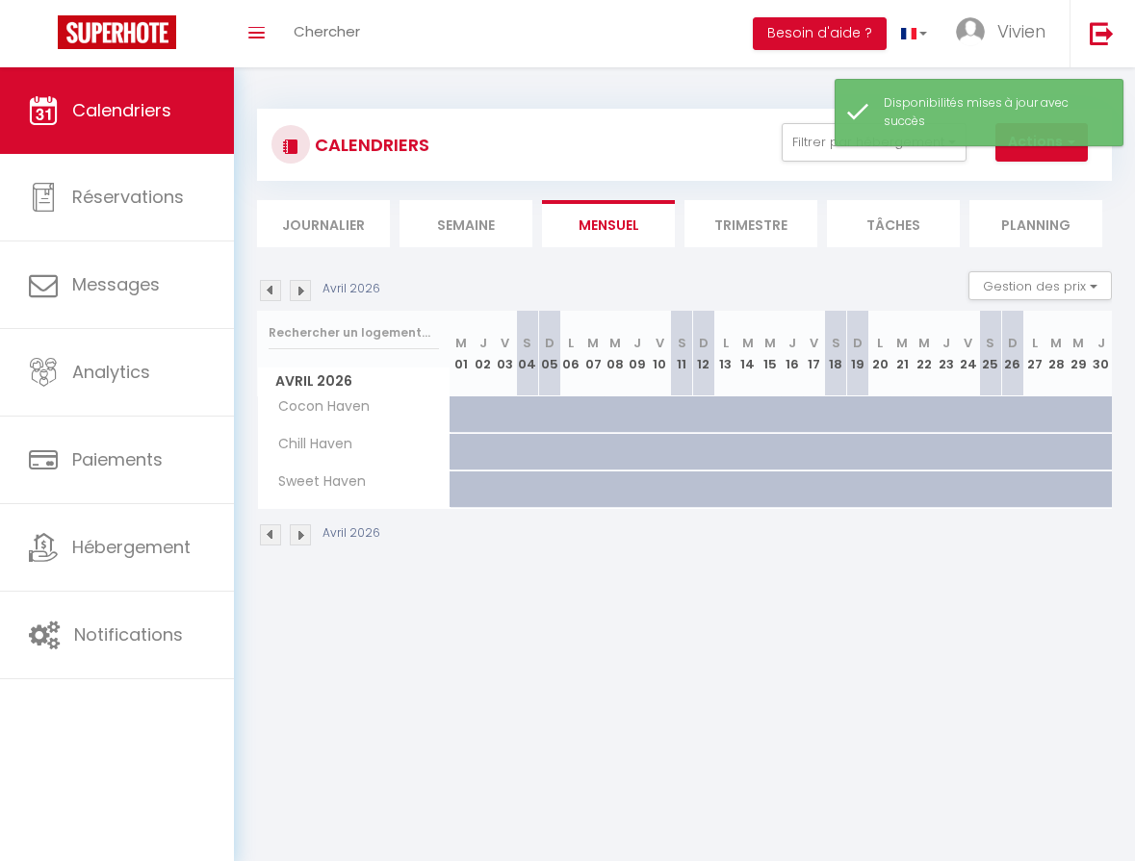
click at [269, 537] on img at bounding box center [270, 535] width 21 height 21
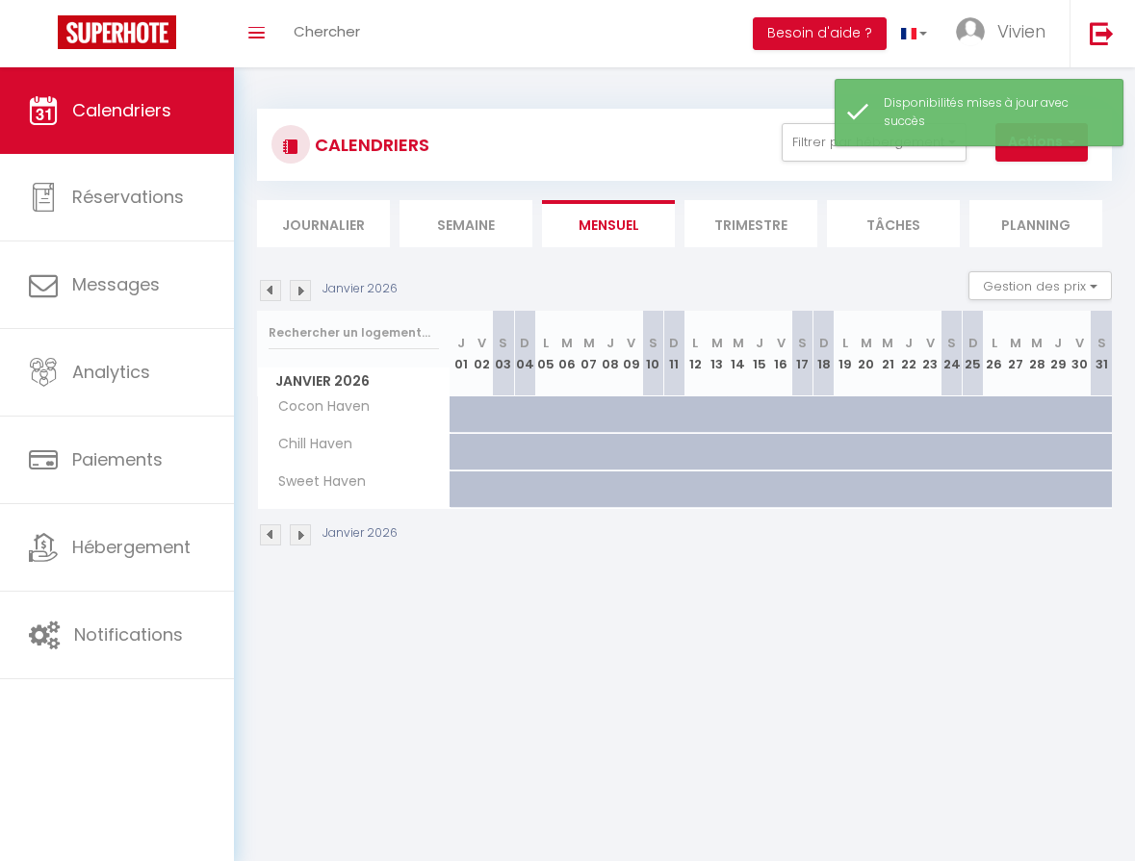
click at [269, 537] on img at bounding box center [270, 535] width 21 height 21
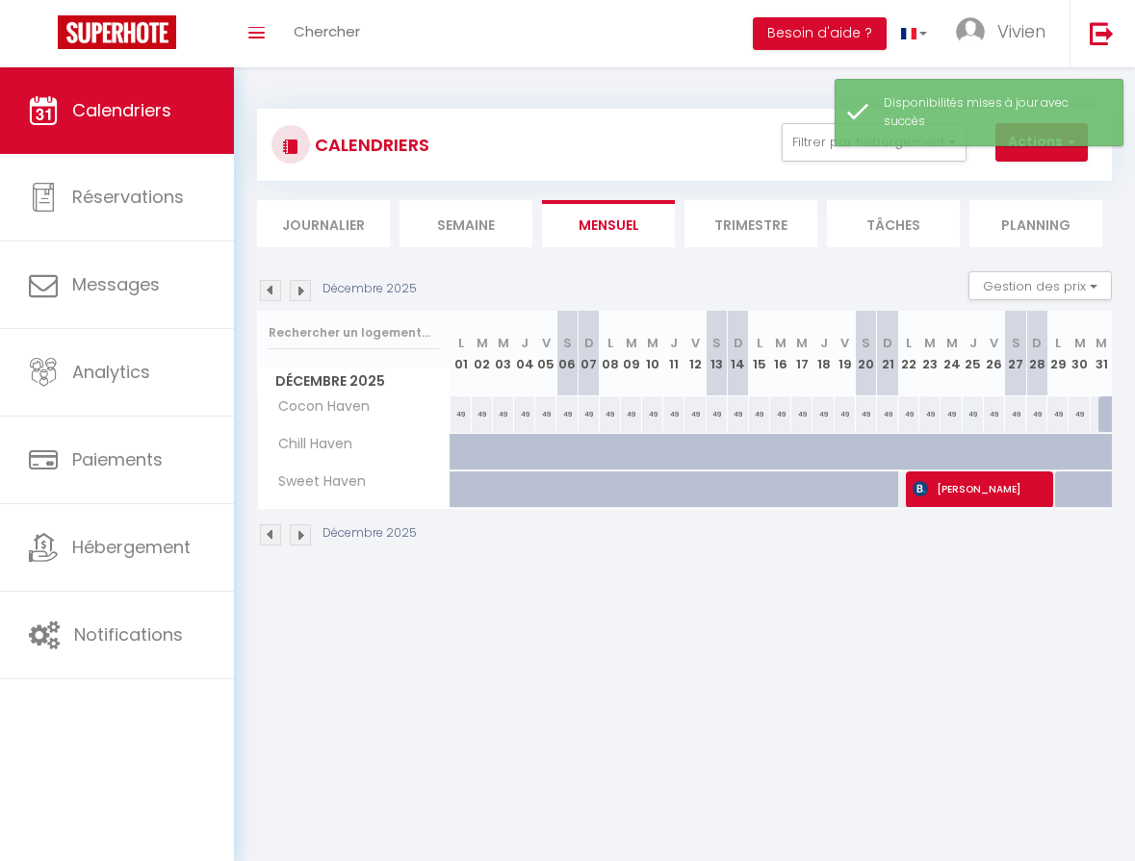
click at [269, 537] on img at bounding box center [270, 535] width 21 height 21
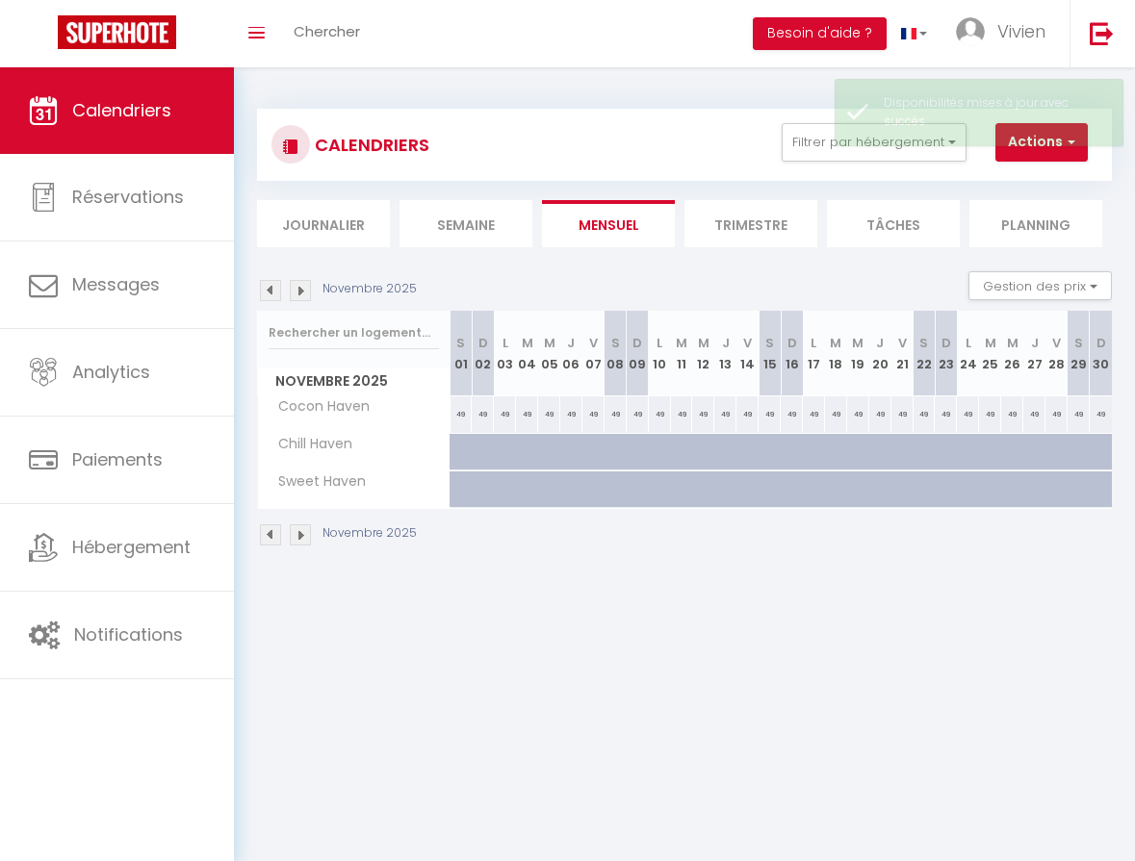
click at [269, 537] on img at bounding box center [270, 535] width 21 height 21
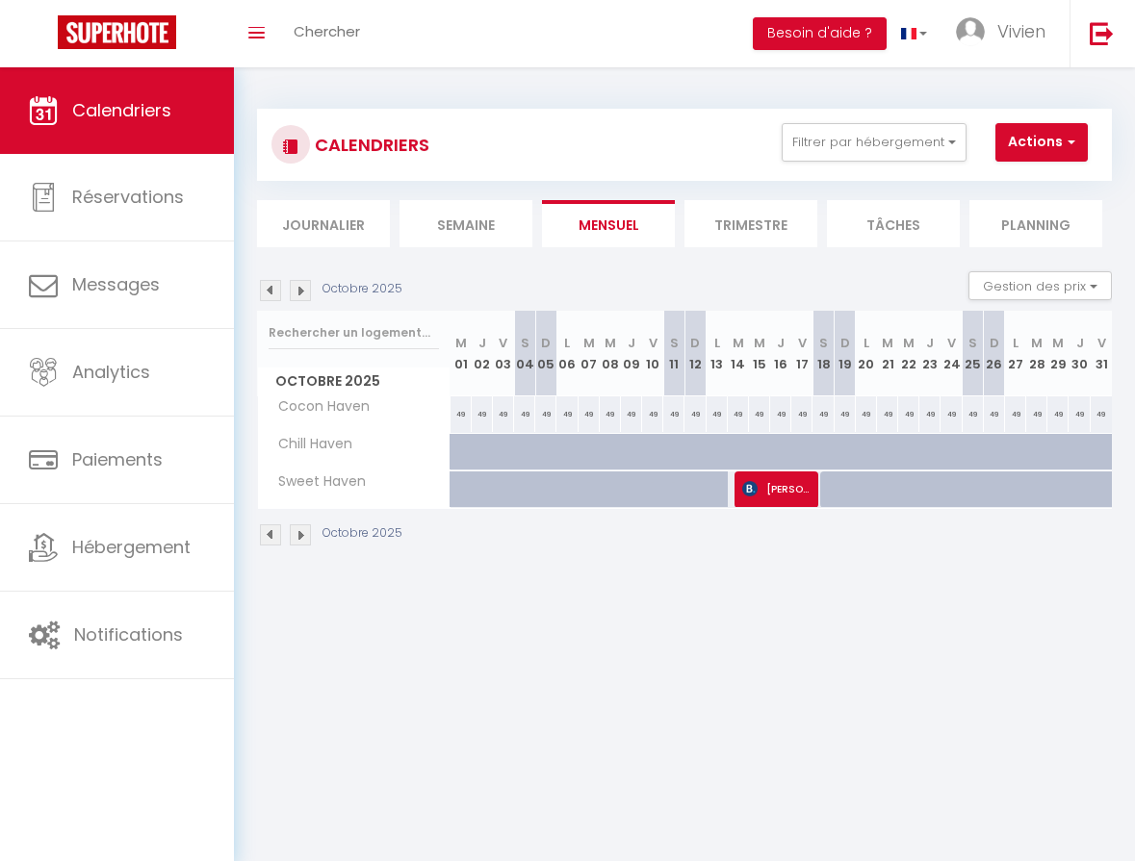
click at [299, 538] on img at bounding box center [300, 535] width 21 height 21
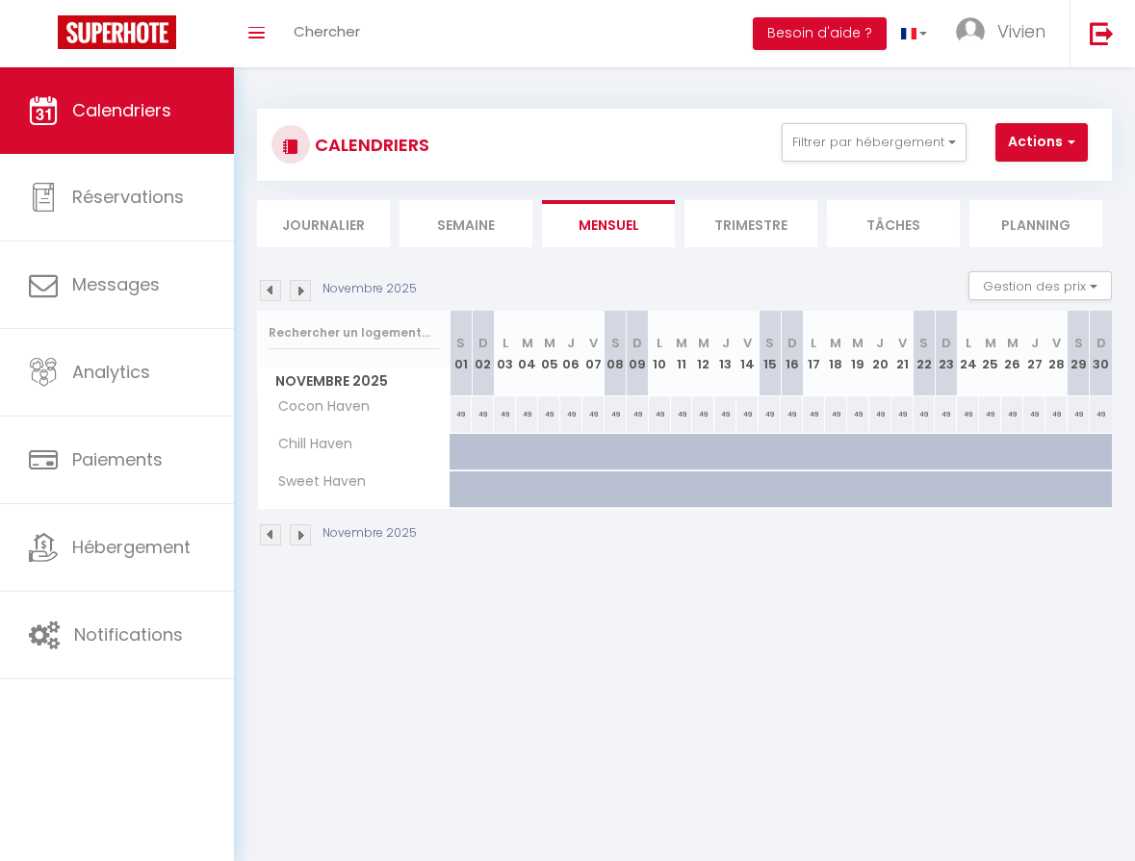
click at [461, 415] on div "49" at bounding box center [461, 415] width 22 height 36
select select "1"
type input "[DATE]"
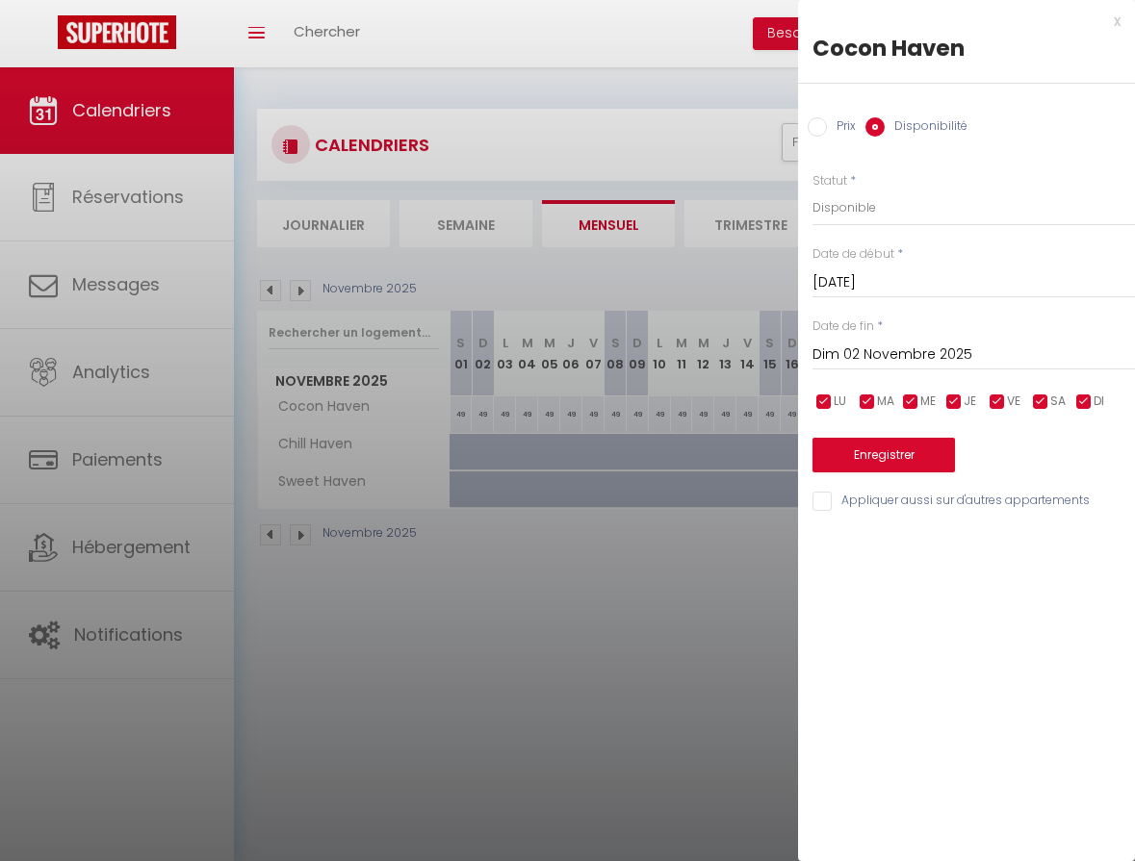
click at [912, 347] on input "Dim 02 Novembre 2025" at bounding box center [973, 355] width 322 height 25
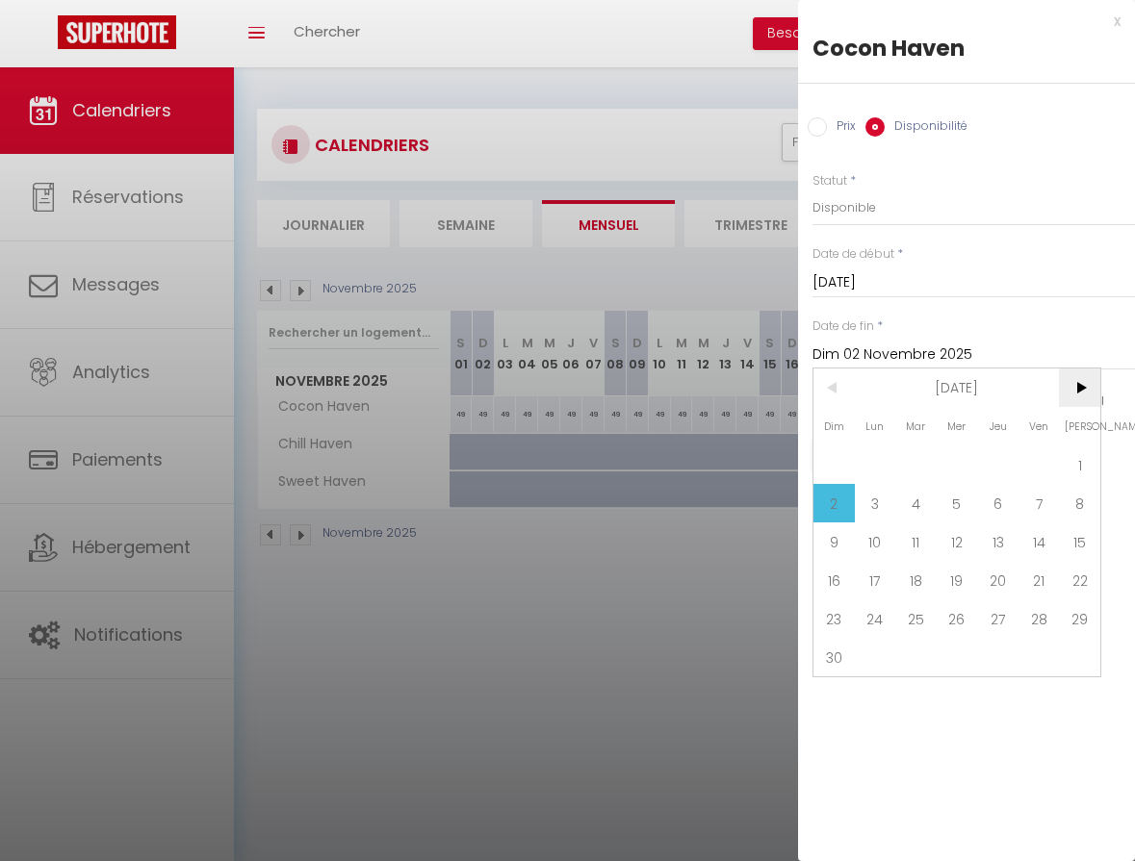
click at [1070, 391] on span ">" at bounding box center [1079, 388] width 41 height 38
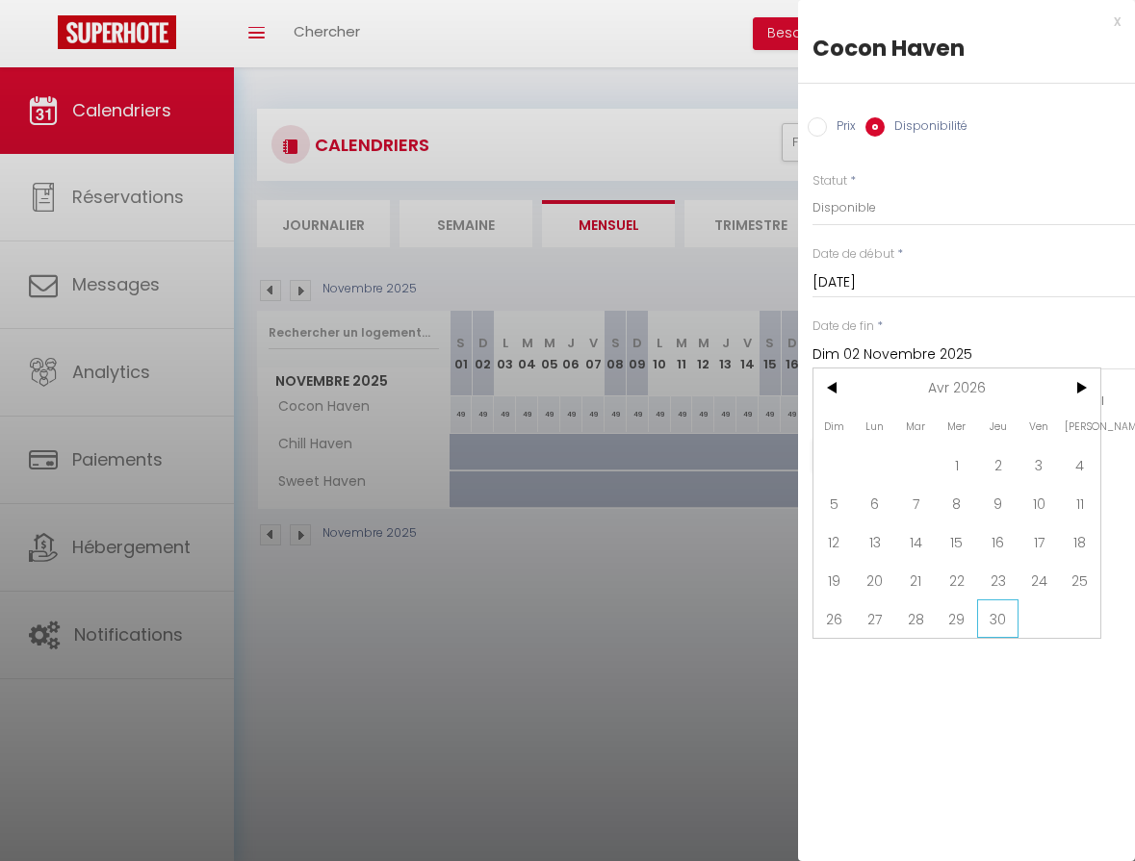
click at [997, 620] on span "30" at bounding box center [997, 619] width 41 height 38
type input "Jeu 30 Avril 2026"
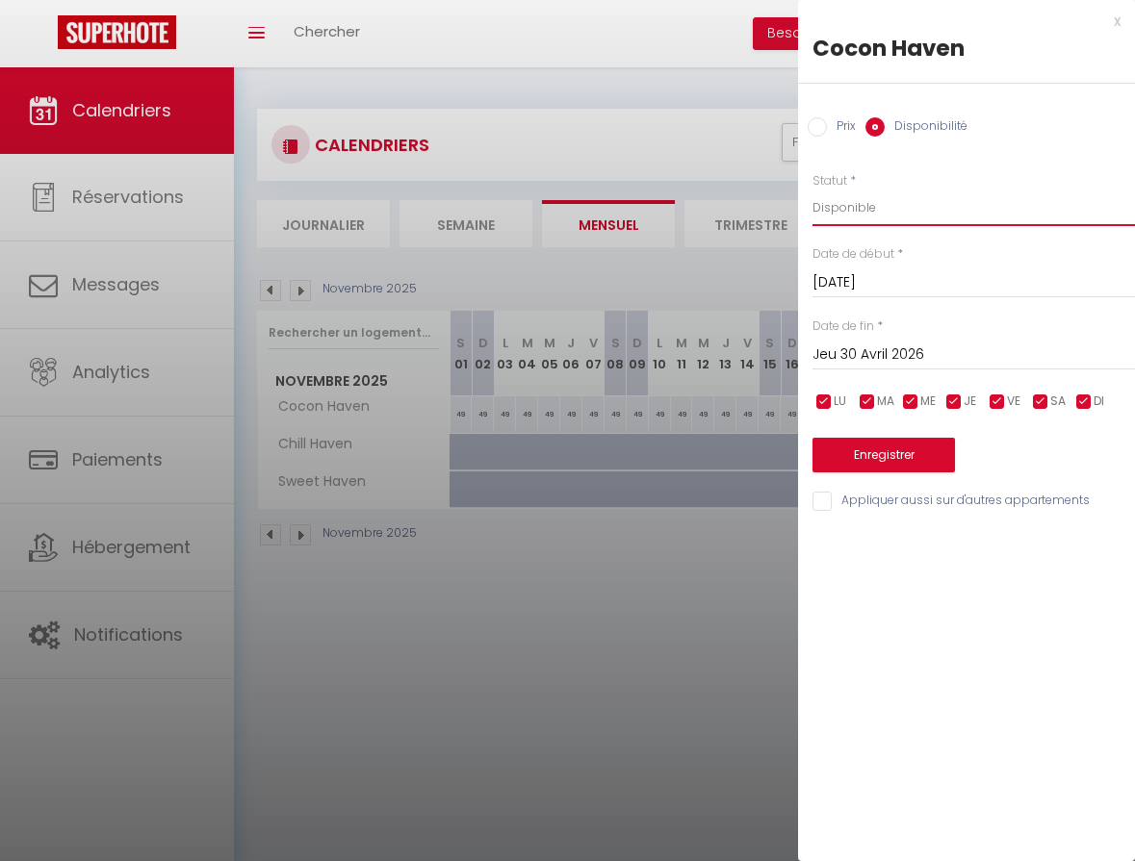
click at [888, 210] on select "Disponible Indisponible" at bounding box center [973, 208] width 322 height 37
select select "0"
click at [812, 190] on select "Disponible Indisponible" at bounding box center [973, 208] width 322 height 37
click at [871, 446] on button "Enregistrer" at bounding box center [883, 455] width 142 height 35
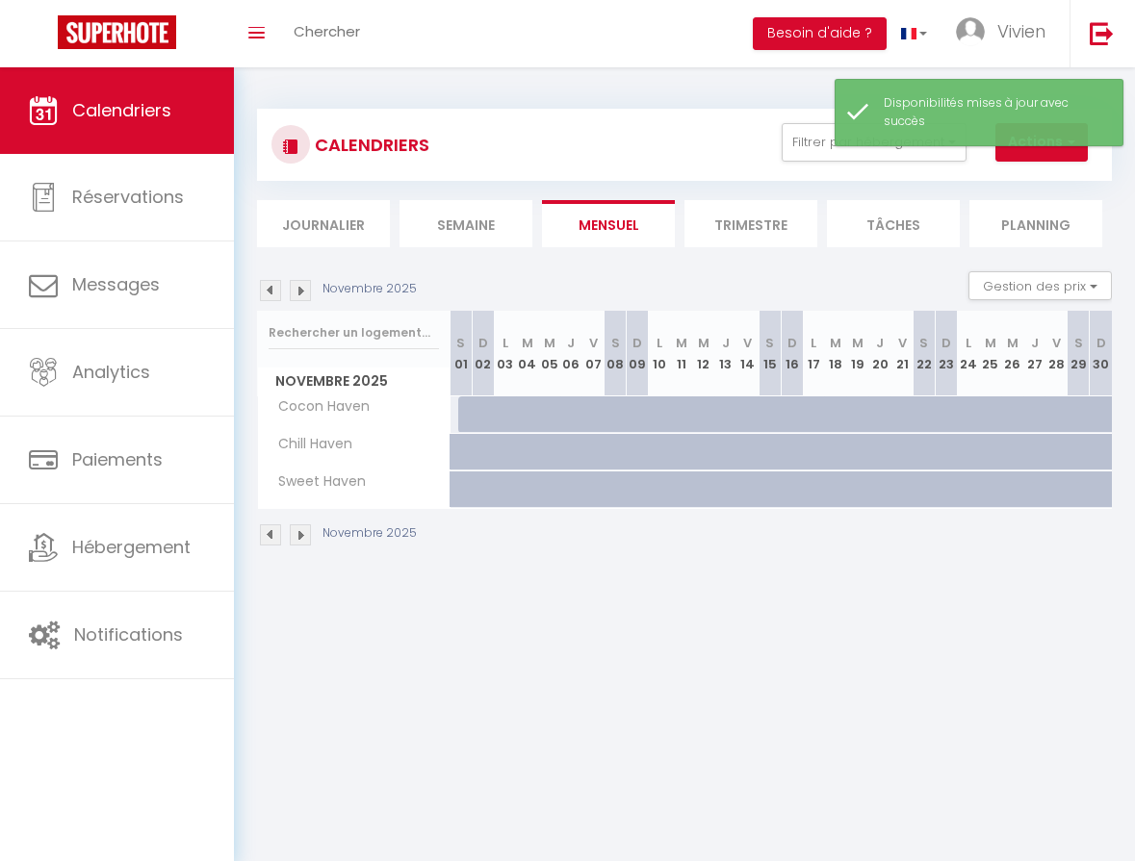
click at [269, 535] on img at bounding box center [270, 535] width 21 height 21
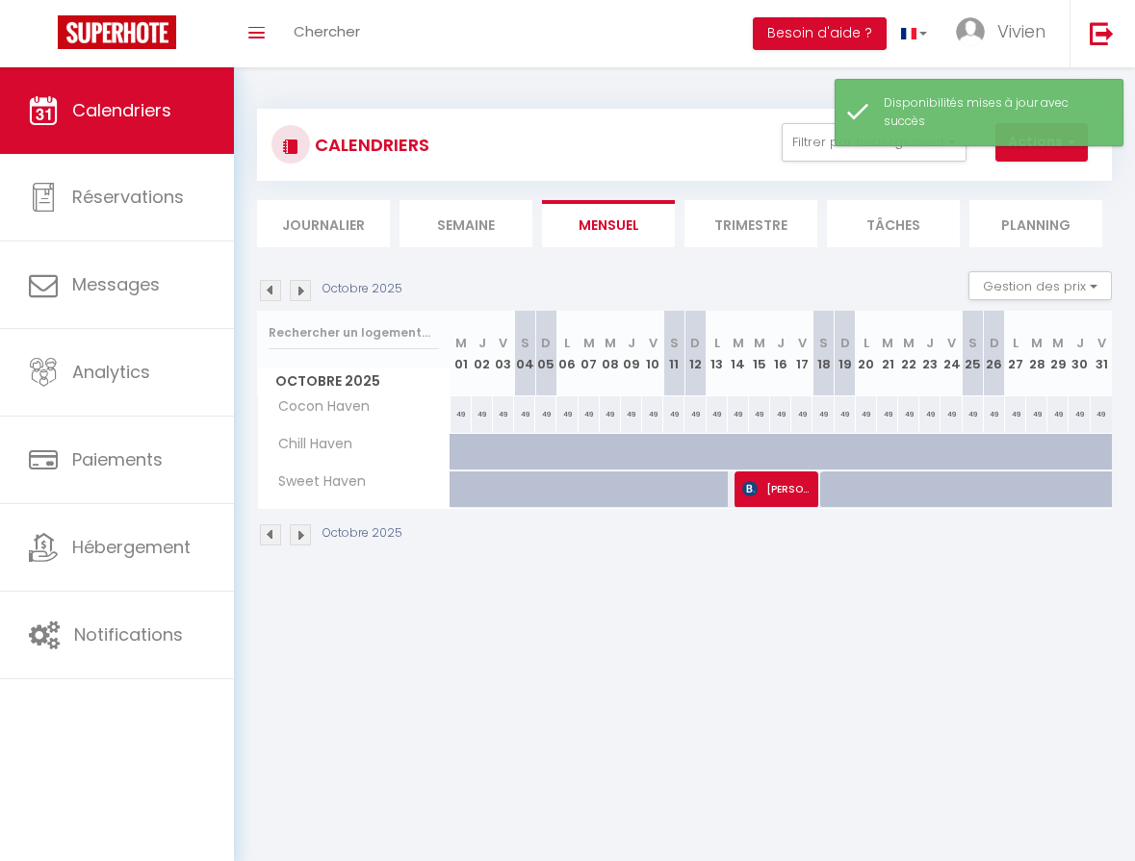
click at [269, 535] on img at bounding box center [270, 535] width 21 height 21
